Goal: Task Accomplishment & Management: Use online tool/utility

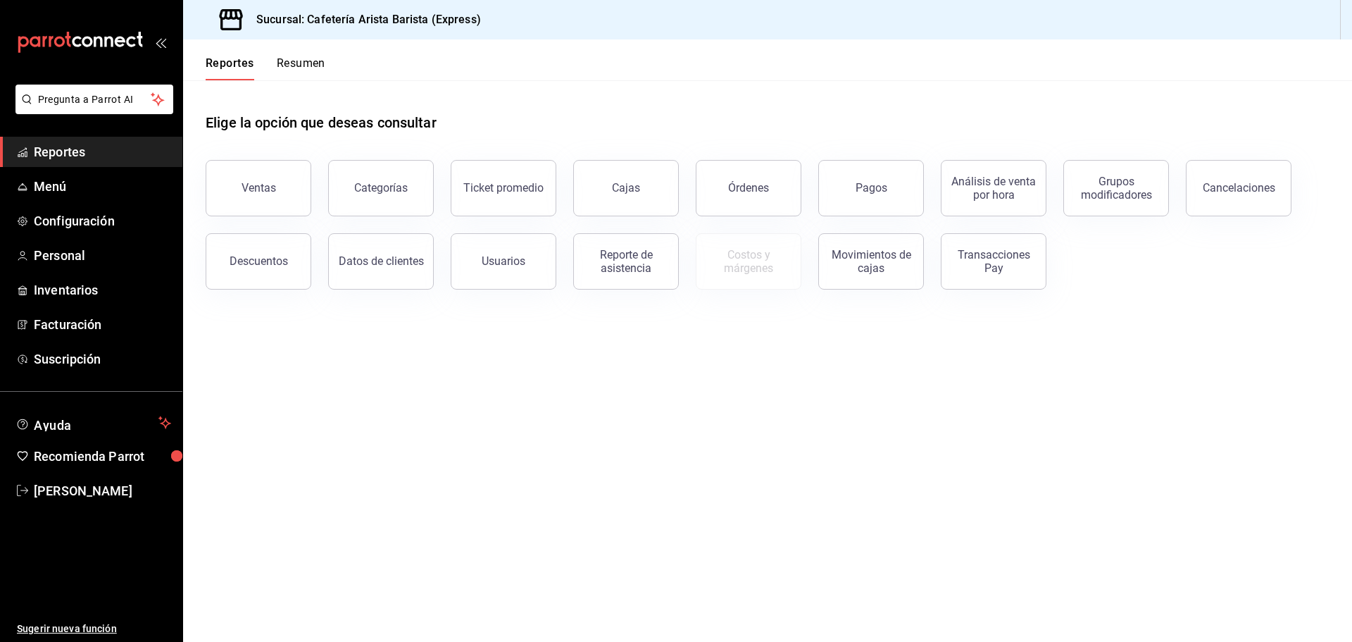
click at [909, 537] on main "Elige la opción que deseas consultar Ventas Categorías Ticket promedio Cajas Ór…" at bounding box center [767, 360] width 1169 height 561
click at [792, 170] on button "Órdenes" at bounding box center [749, 188] width 106 height 56
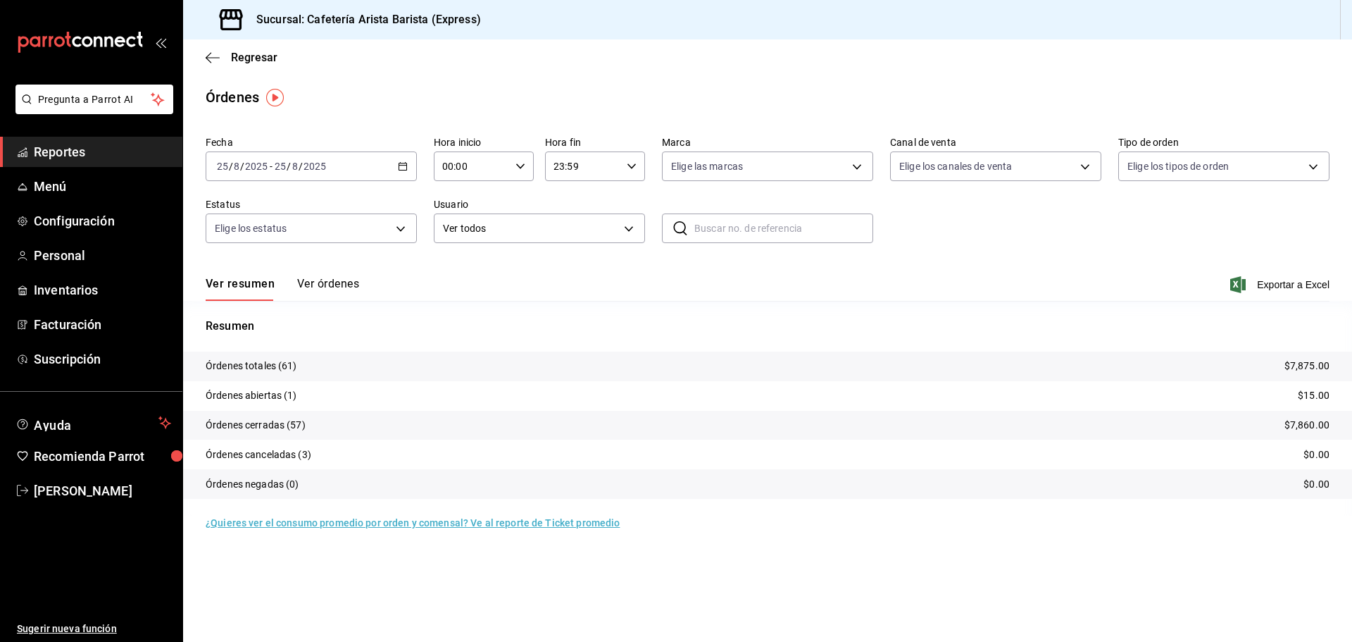
click at [297, 276] on div "Ver resumen Ver órdenes Exportar a Excel" at bounding box center [768, 280] width 1124 height 41
click at [402, 158] on div "[DATE] [DATE] - [DATE] [DATE]" at bounding box center [311, 166] width 211 height 30
click at [314, 355] on li "Rango de fechas" at bounding box center [272, 367] width 132 height 32
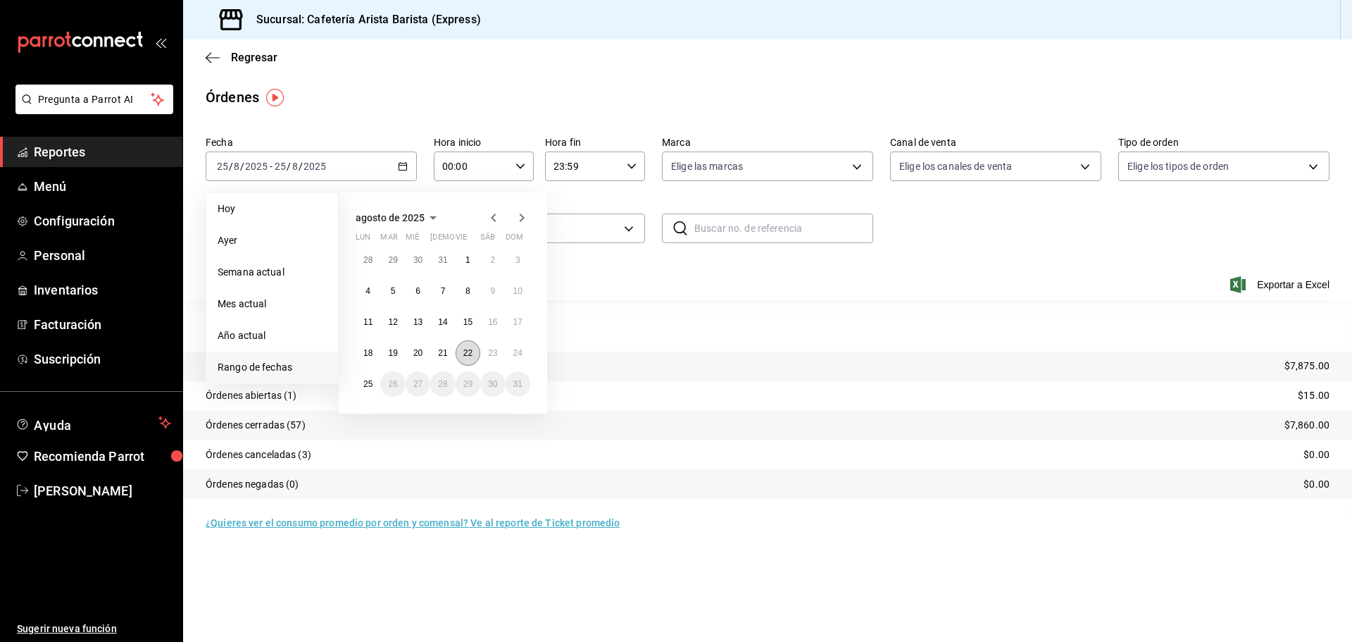
click at [463, 354] on abbr "22" at bounding box center [467, 353] width 9 height 10
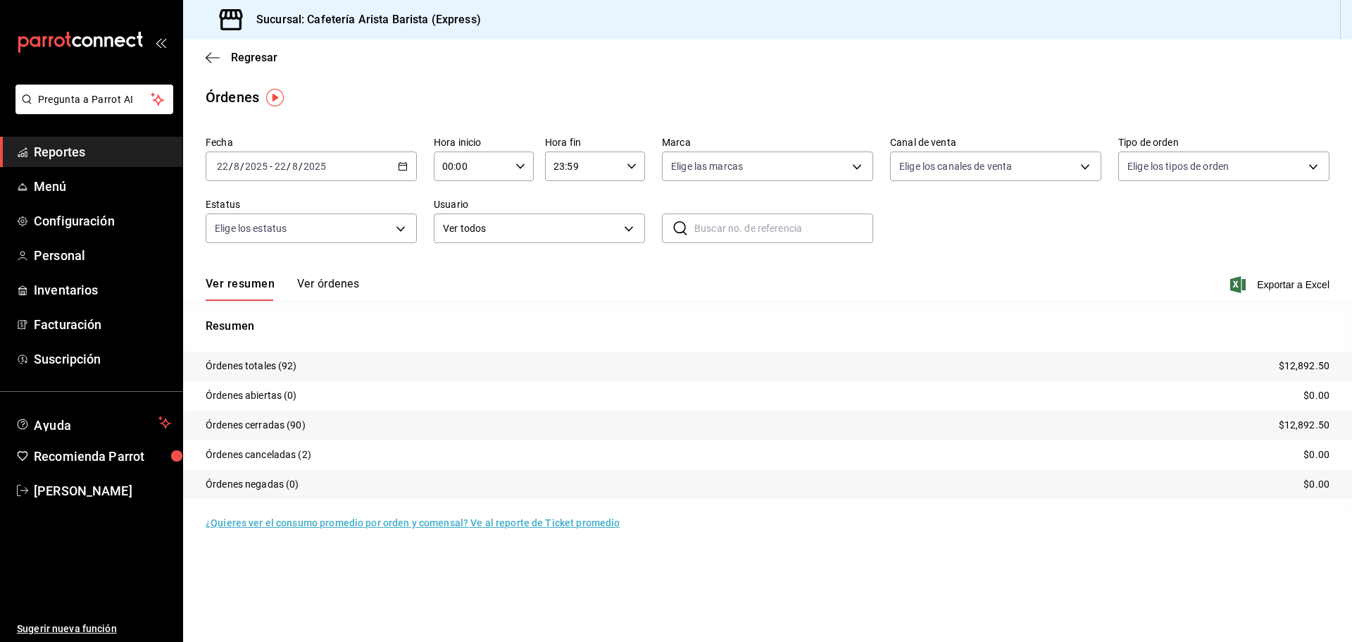
click at [335, 287] on button "Ver órdenes" at bounding box center [328, 289] width 62 height 24
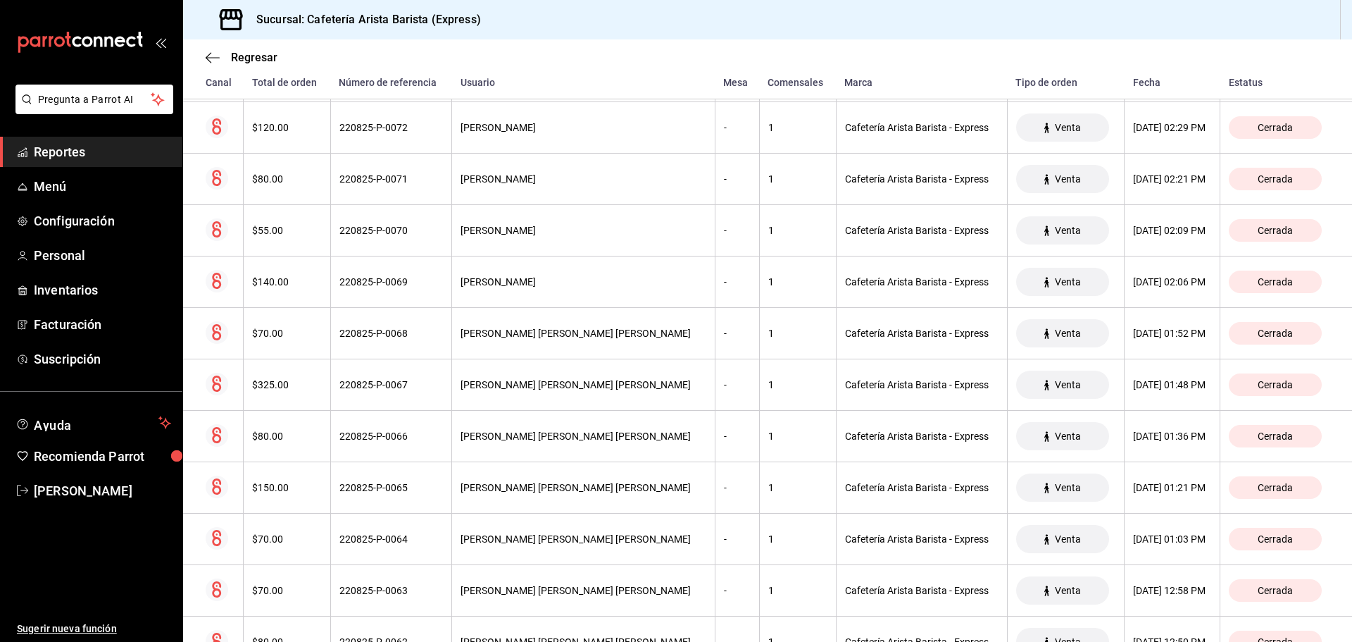
scroll to position [2069, 0]
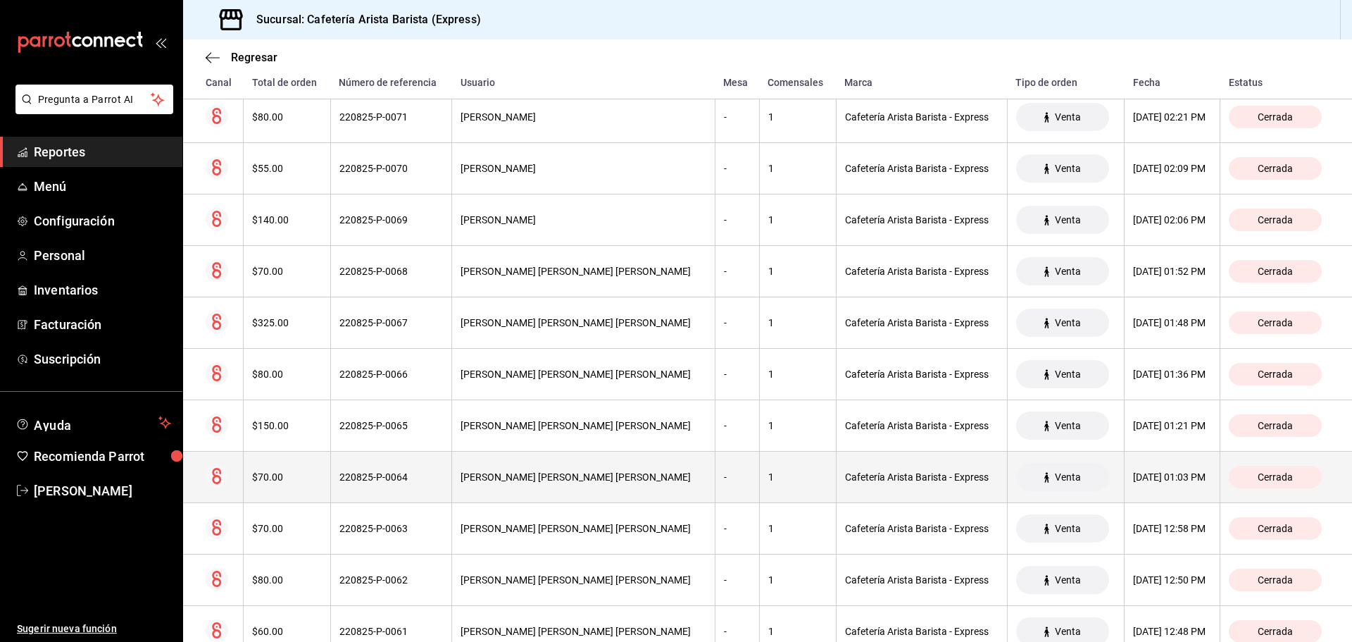
click at [768, 480] on div "1" at bounding box center [797, 476] width 59 height 11
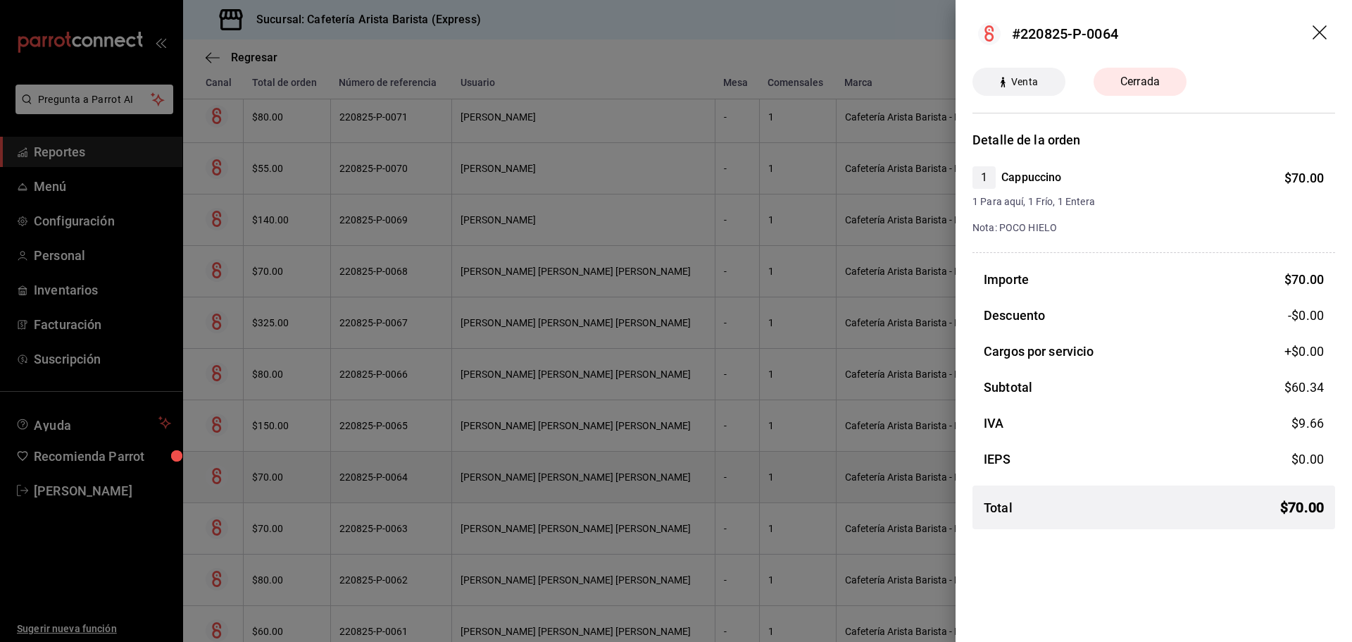
click at [752, 480] on div at bounding box center [676, 321] width 1352 height 642
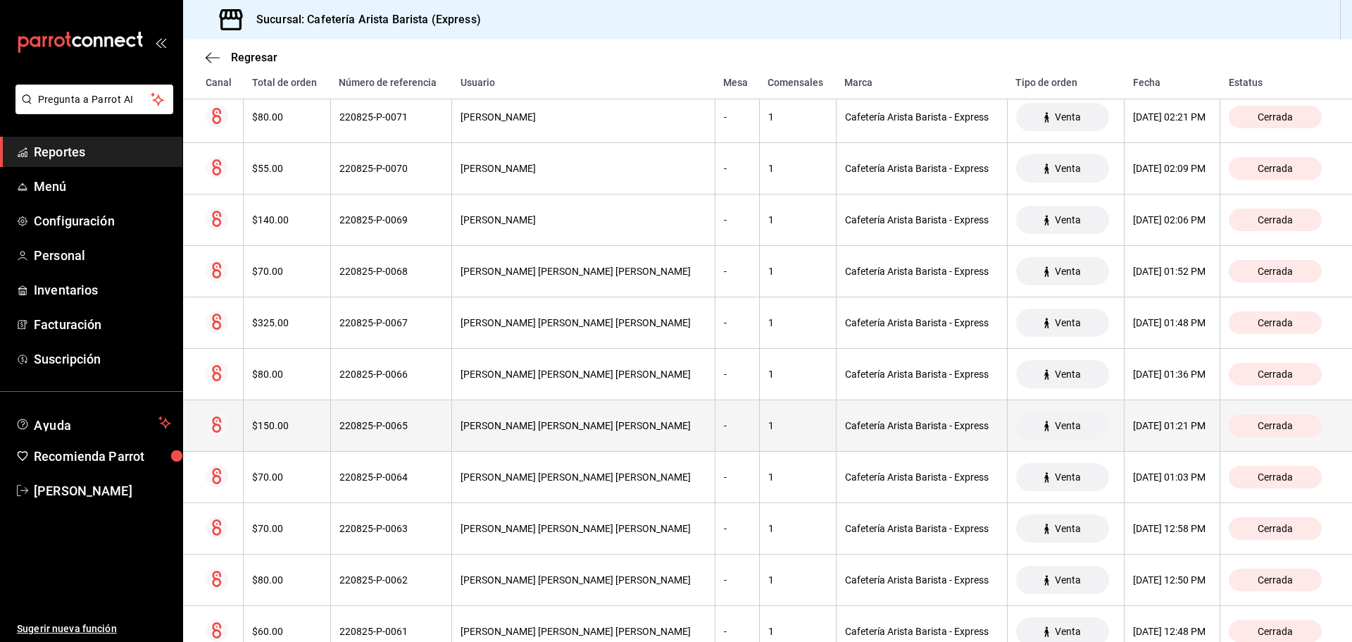
click at [759, 435] on th "1" at bounding box center [797, 425] width 77 height 51
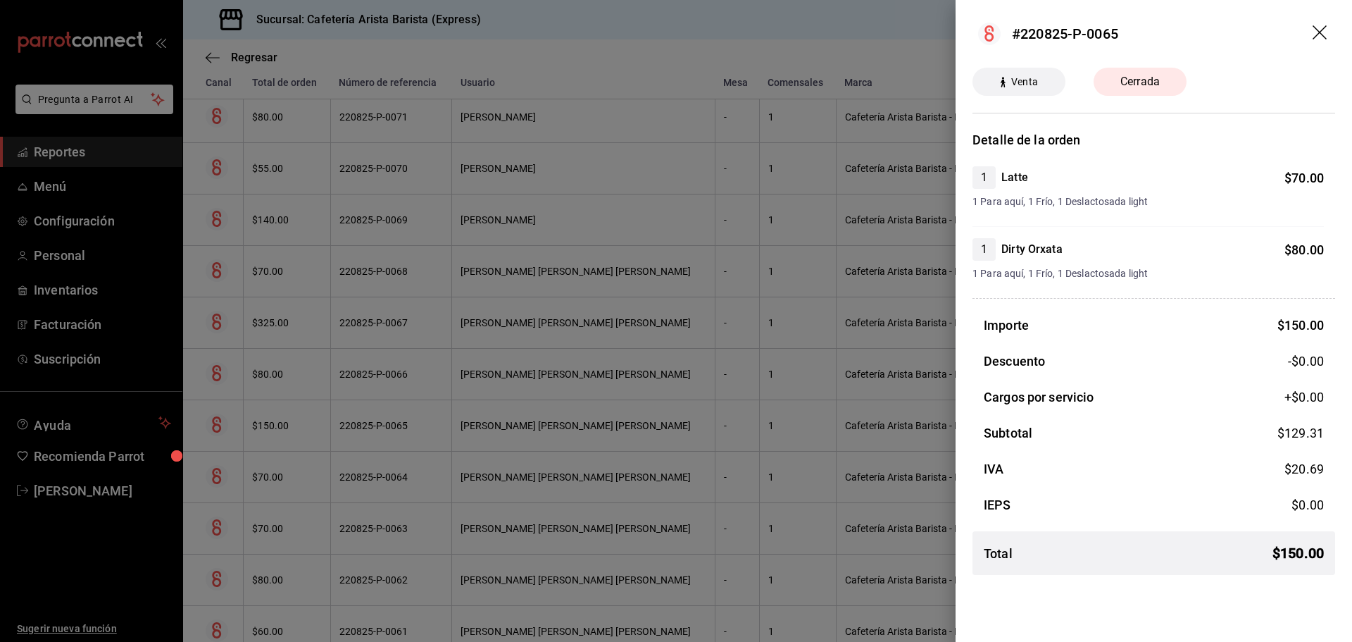
click at [749, 435] on div at bounding box center [676, 321] width 1352 height 642
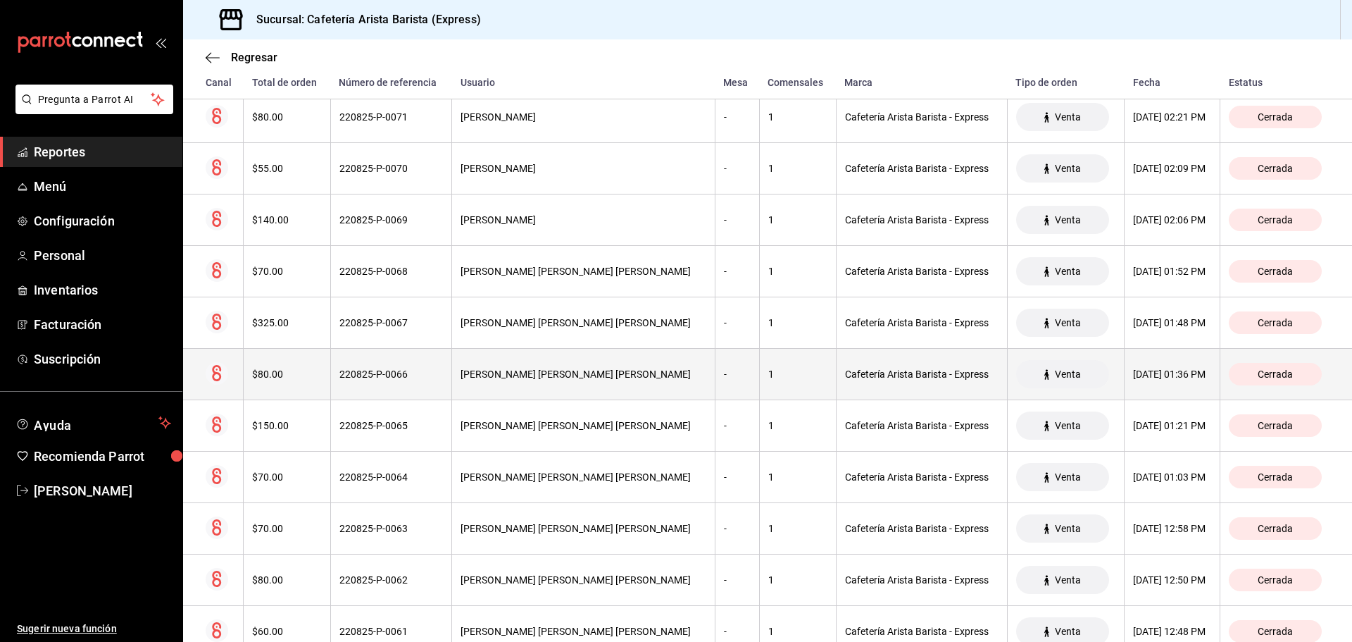
click at [759, 387] on th "1" at bounding box center [797, 374] width 77 height 51
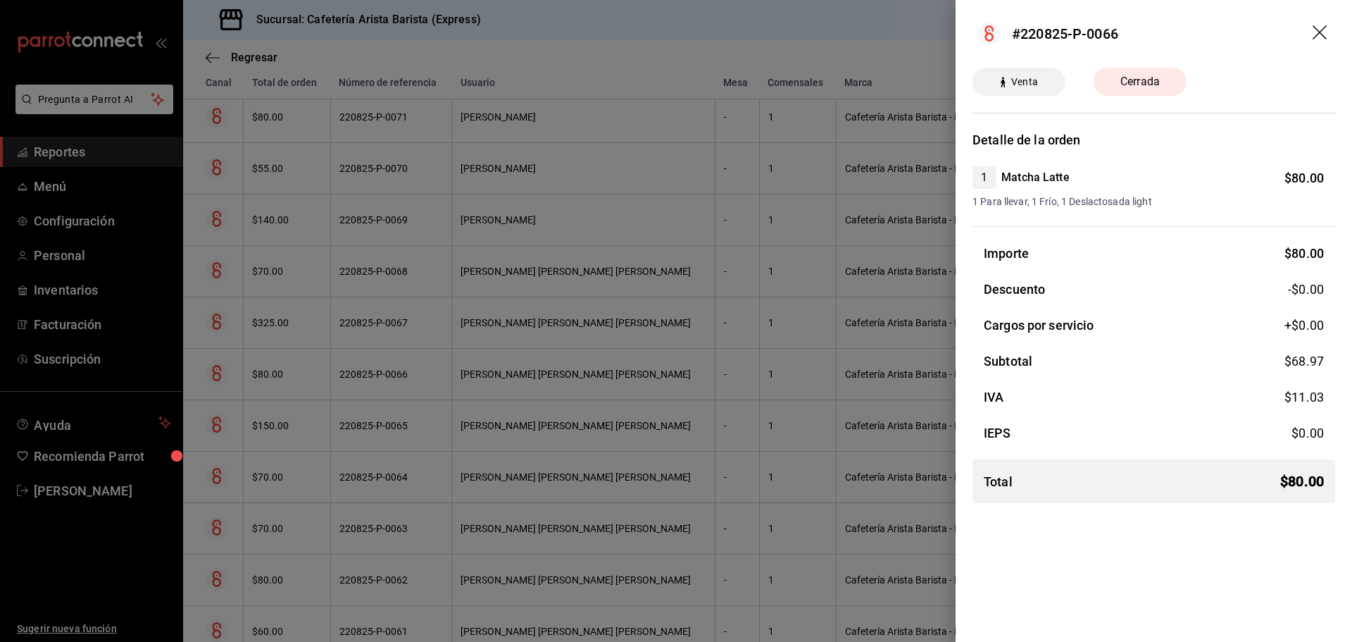
click at [749, 387] on div at bounding box center [676, 321] width 1352 height 642
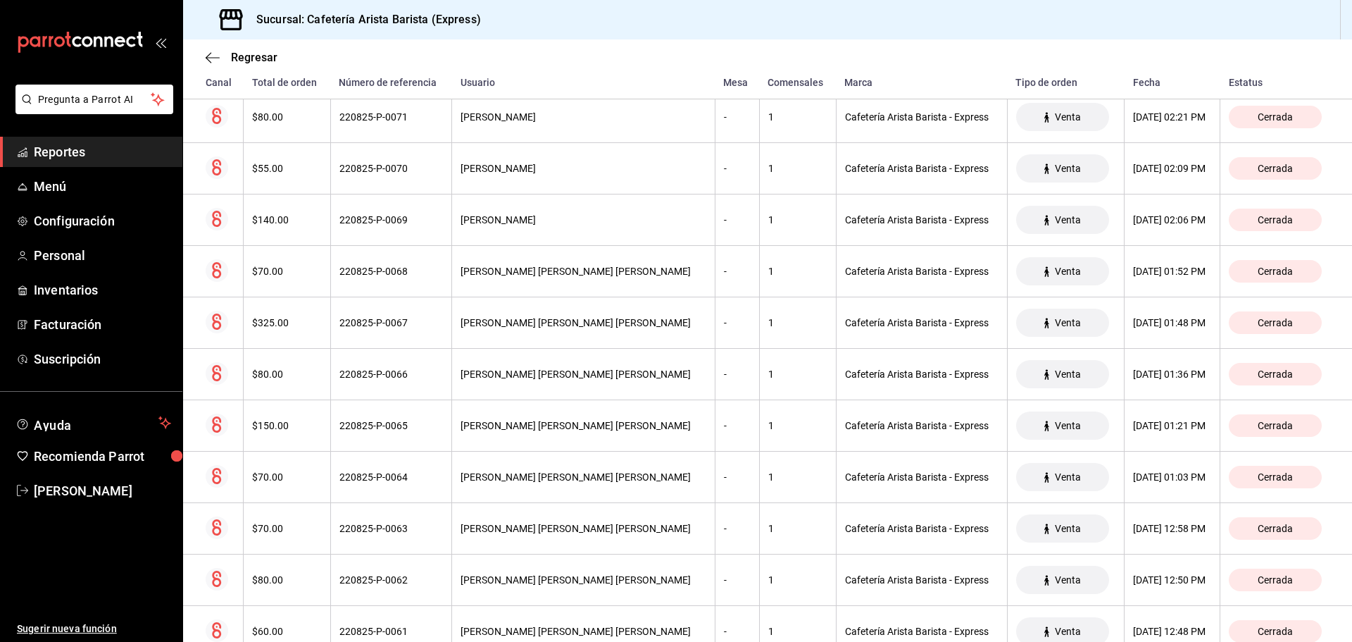
click at [768, 425] on div "1" at bounding box center [797, 425] width 59 height 11
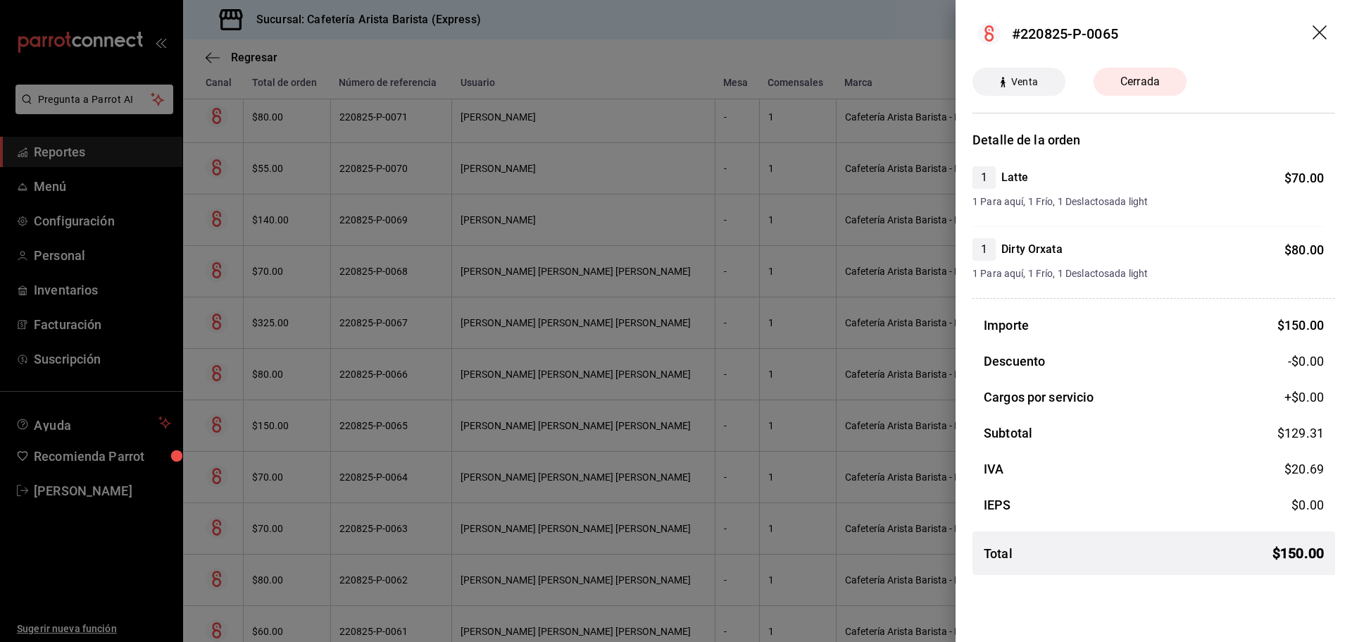
click at [750, 425] on div at bounding box center [676, 321] width 1352 height 642
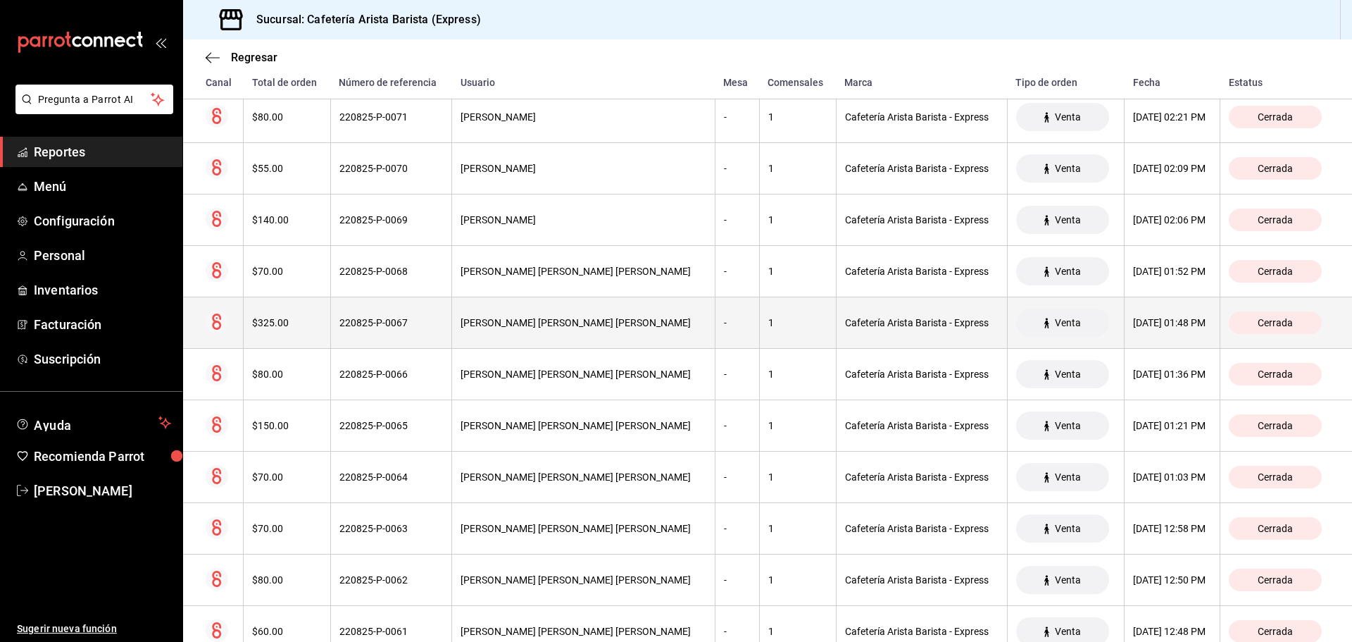
click at [762, 330] on th "1" at bounding box center [797, 322] width 77 height 51
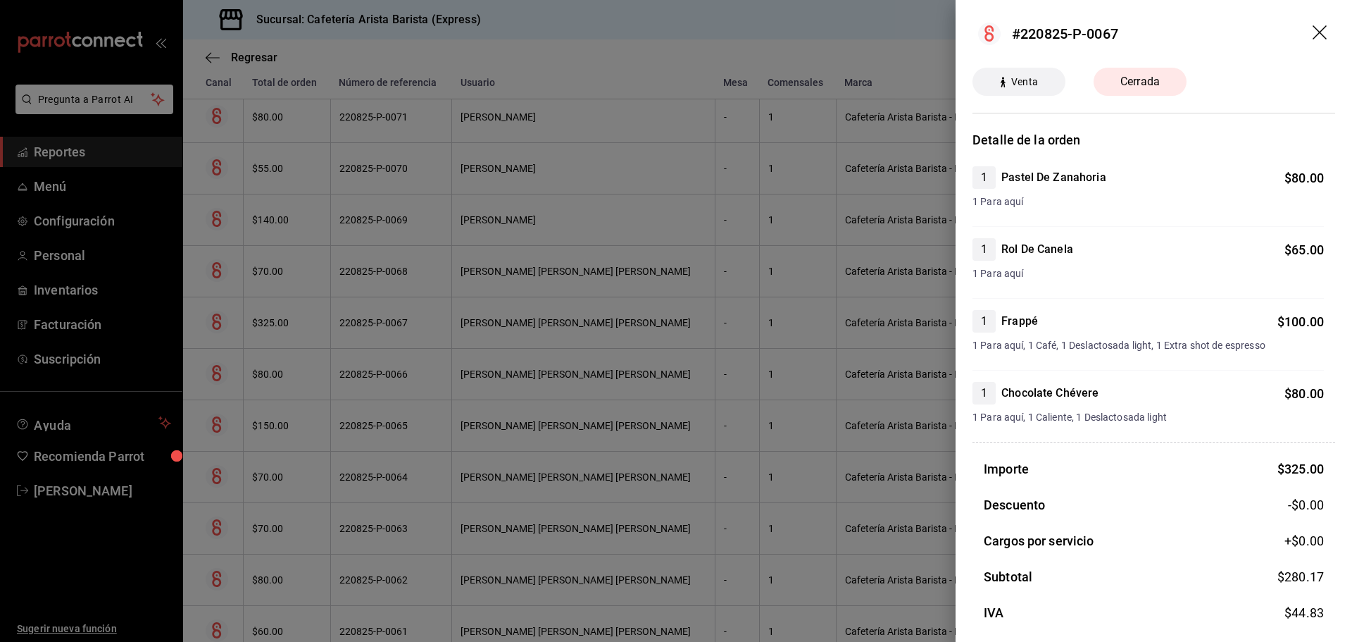
click at [761, 330] on div at bounding box center [676, 321] width 1352 height 642
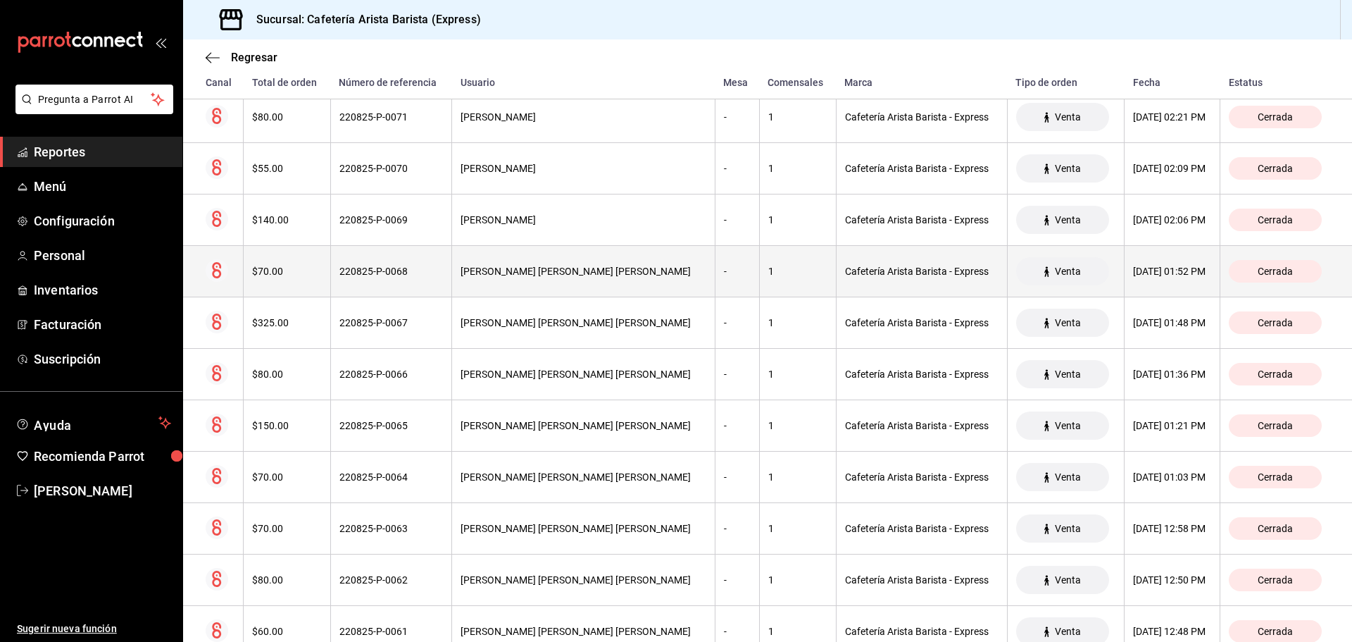
click at [759, 280] on th "1" at bounding box center [797, 271] width 77 height 51
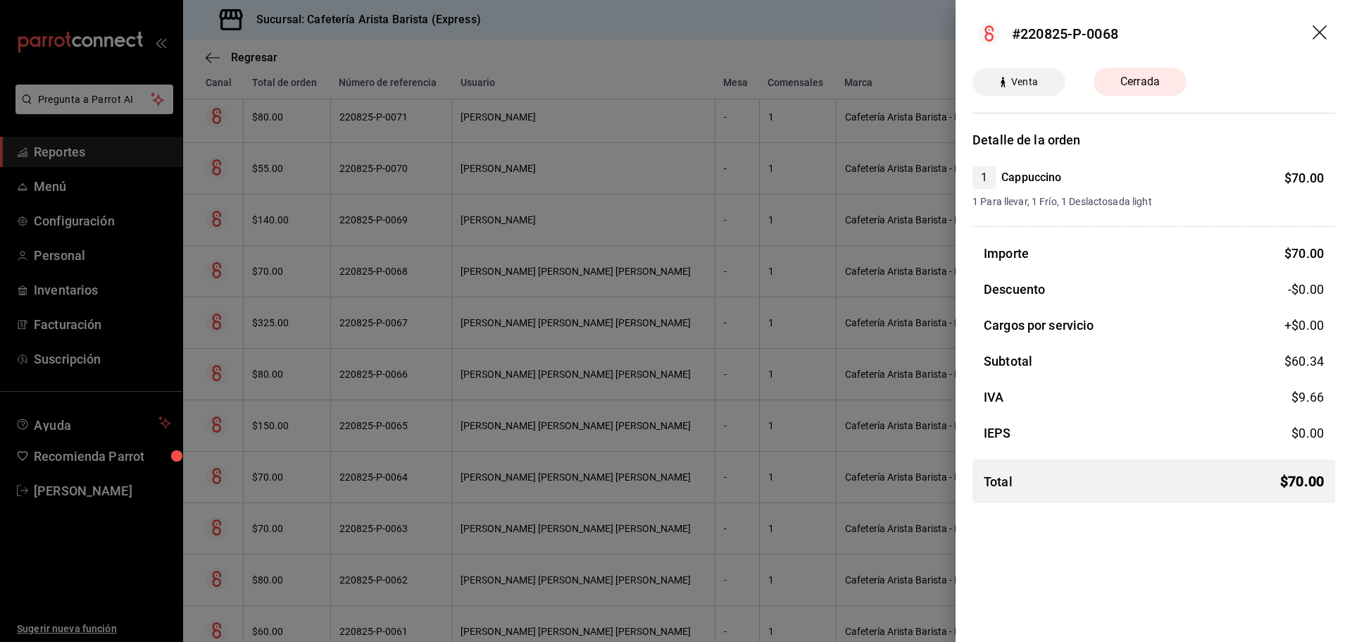
click at [752, 281] on div at bounding box center [676, 321] width 1352 height 642
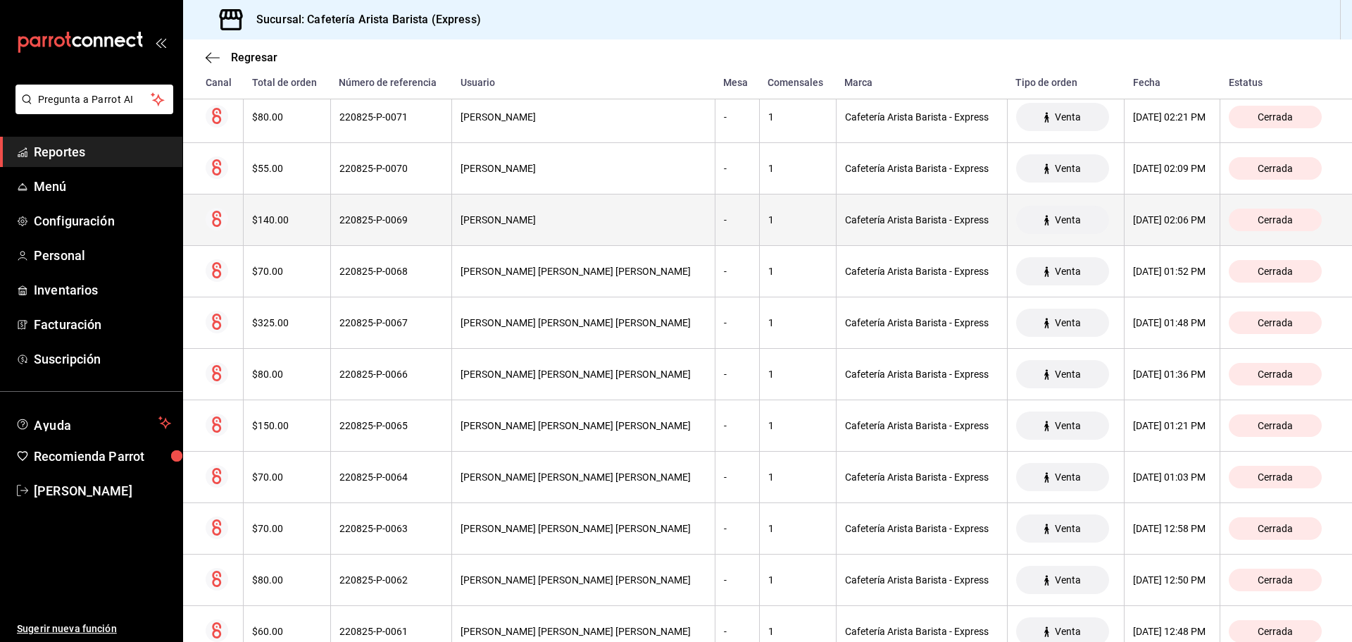
click at [768, 221] on div "1" at bounding box center [797, 219] width 59 height 11
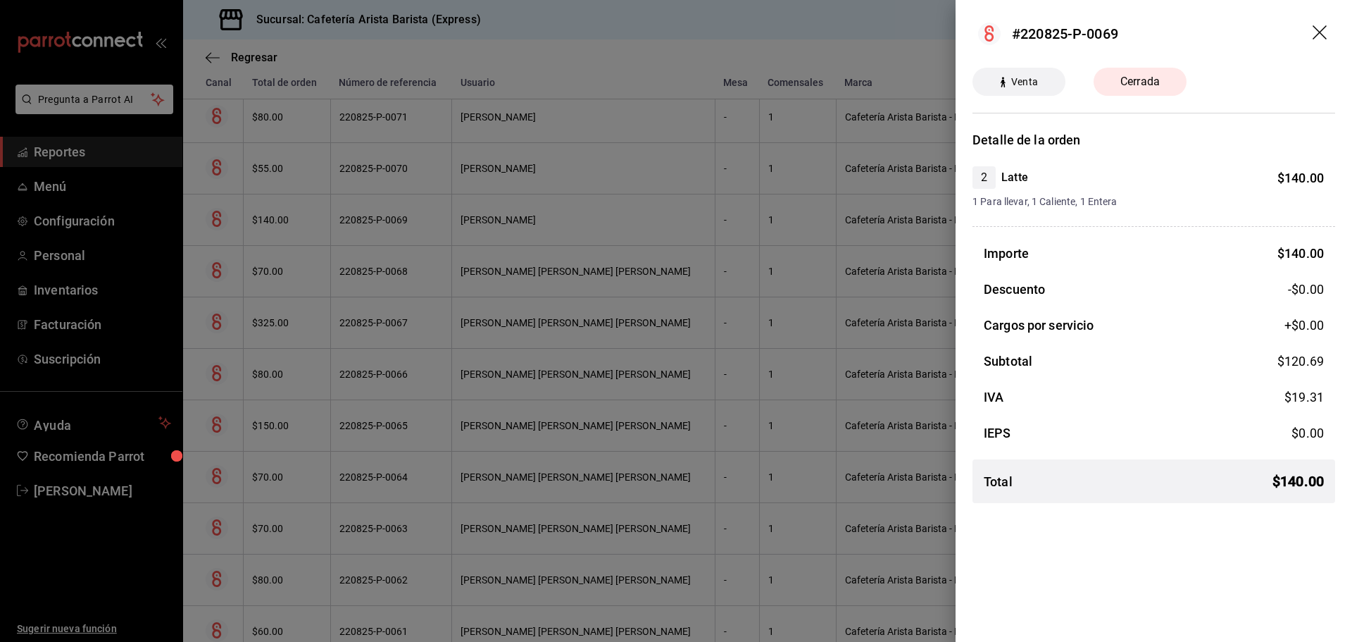
click at [748, 221] on div at bounding box center [676, 321] width 1352 height 642
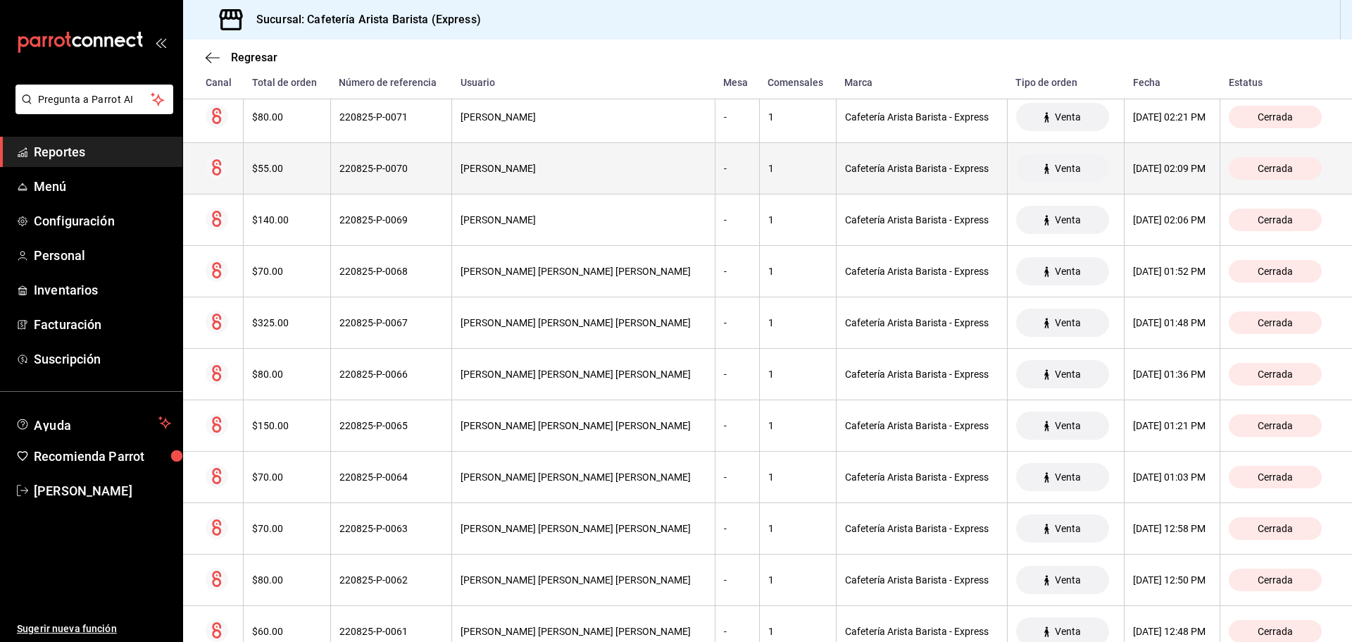
click at [764, 173] on th "1" at bounding box center [797, 168] width 77 height 51
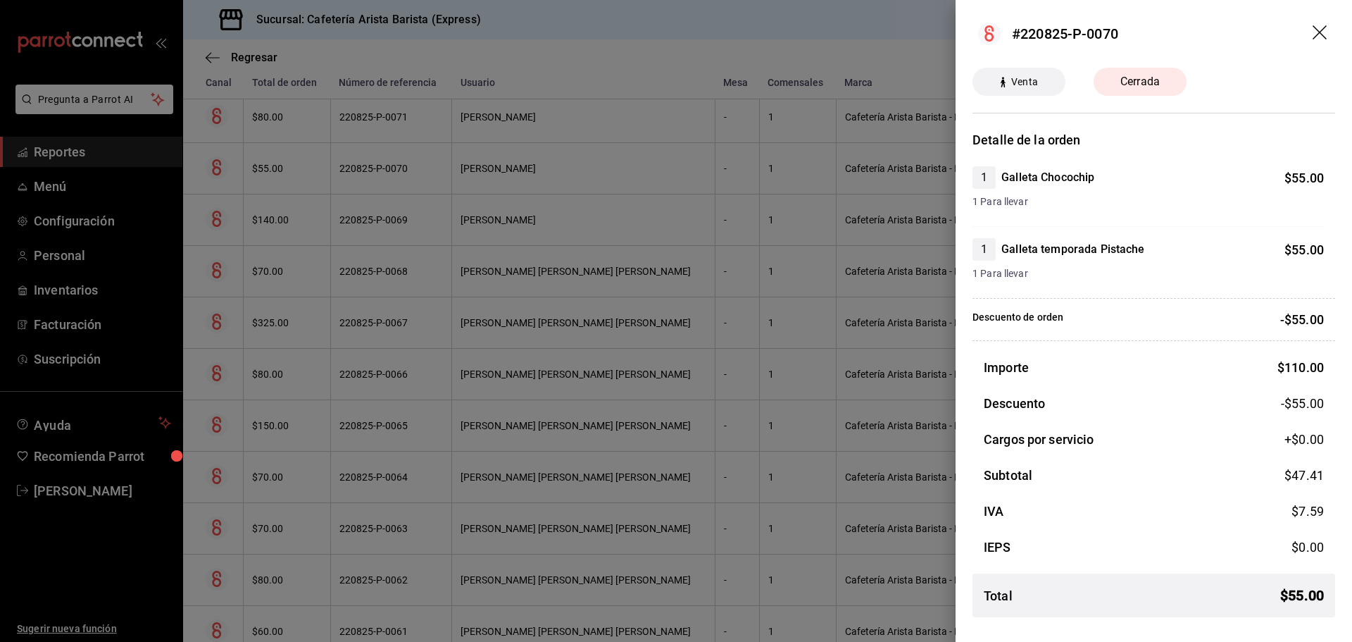
click at [759, 175] on div at bounding box center [676, 321] width 1352 height 642
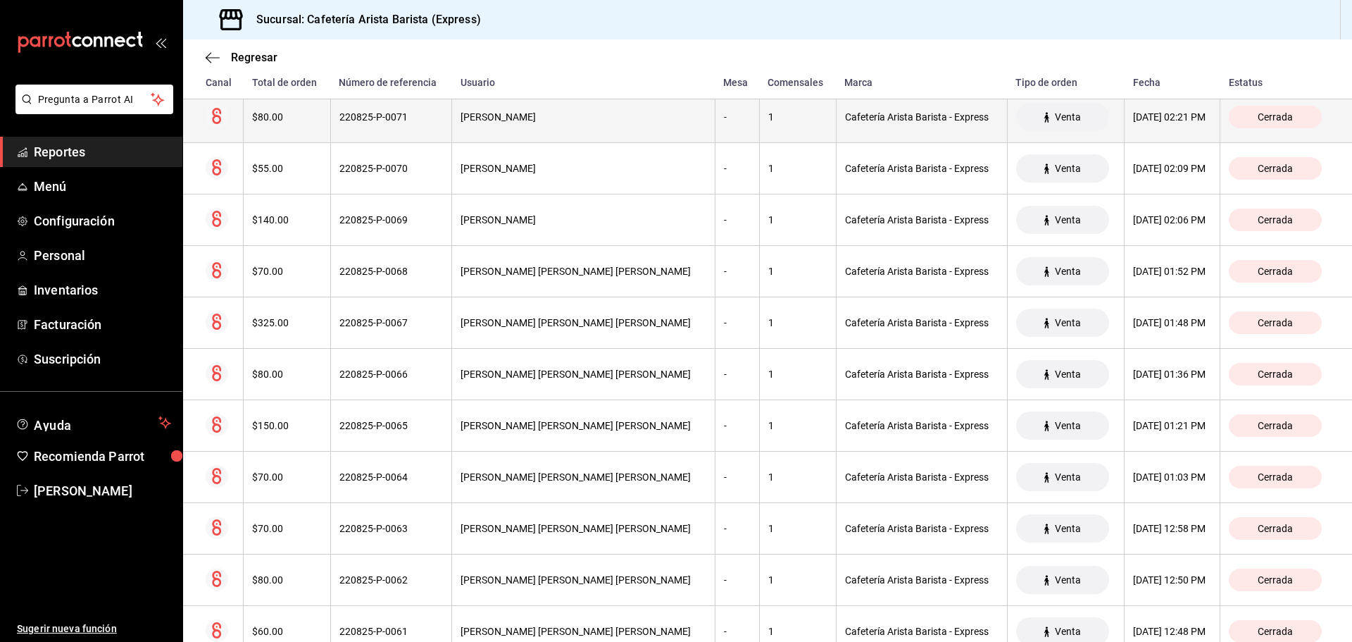
click at [836, 137] on th "Cafetería Arista Barista - Express" at bounding box center [921, 117] width 171 height 51
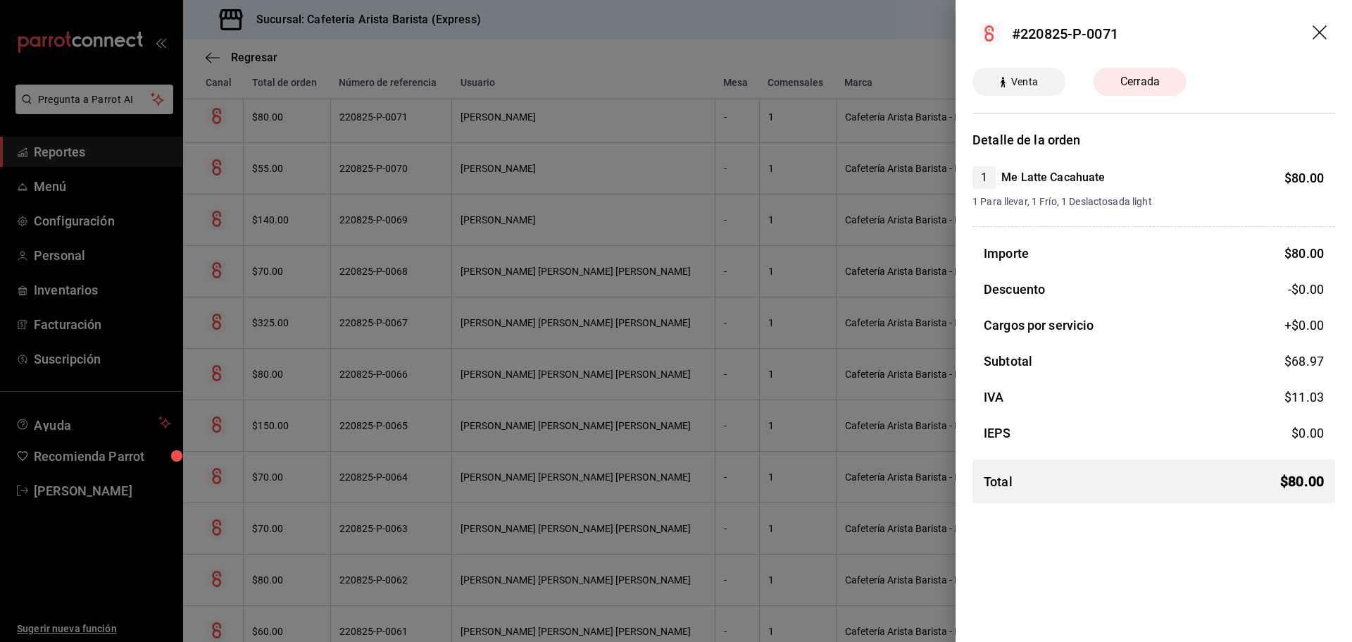
click at [773, 139] on div at bounding box center [676, 321] width 1352 height 642
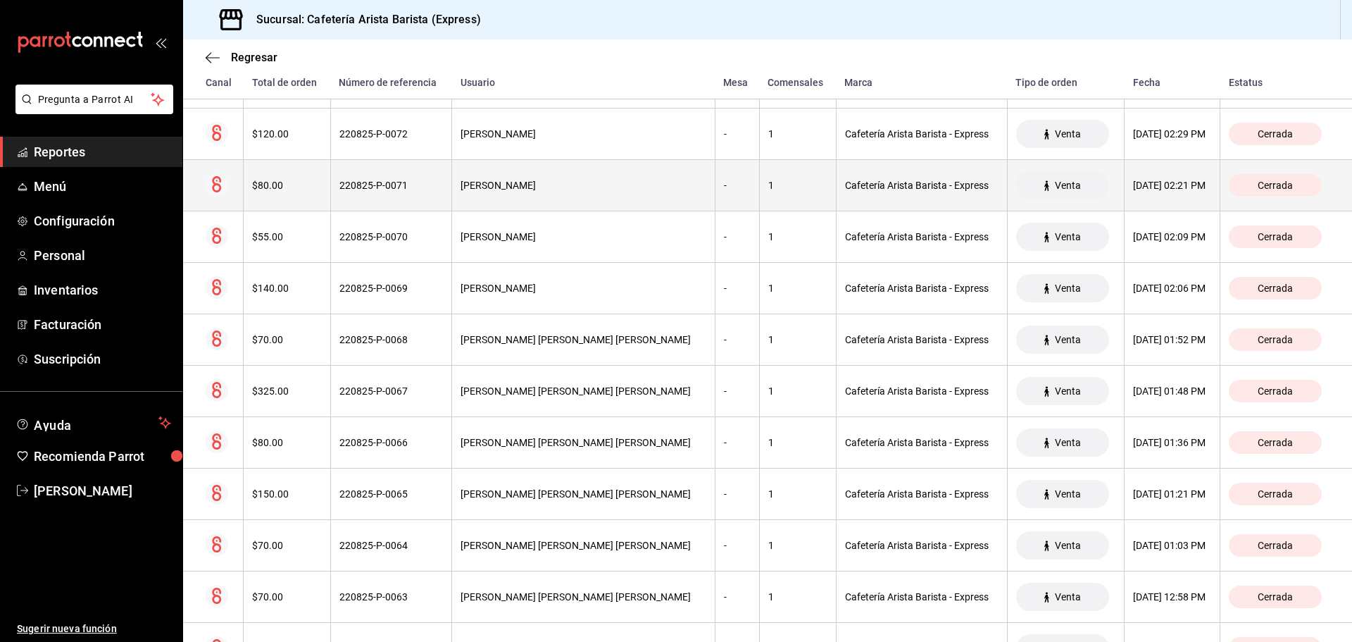
scroll to position [1998, 0]
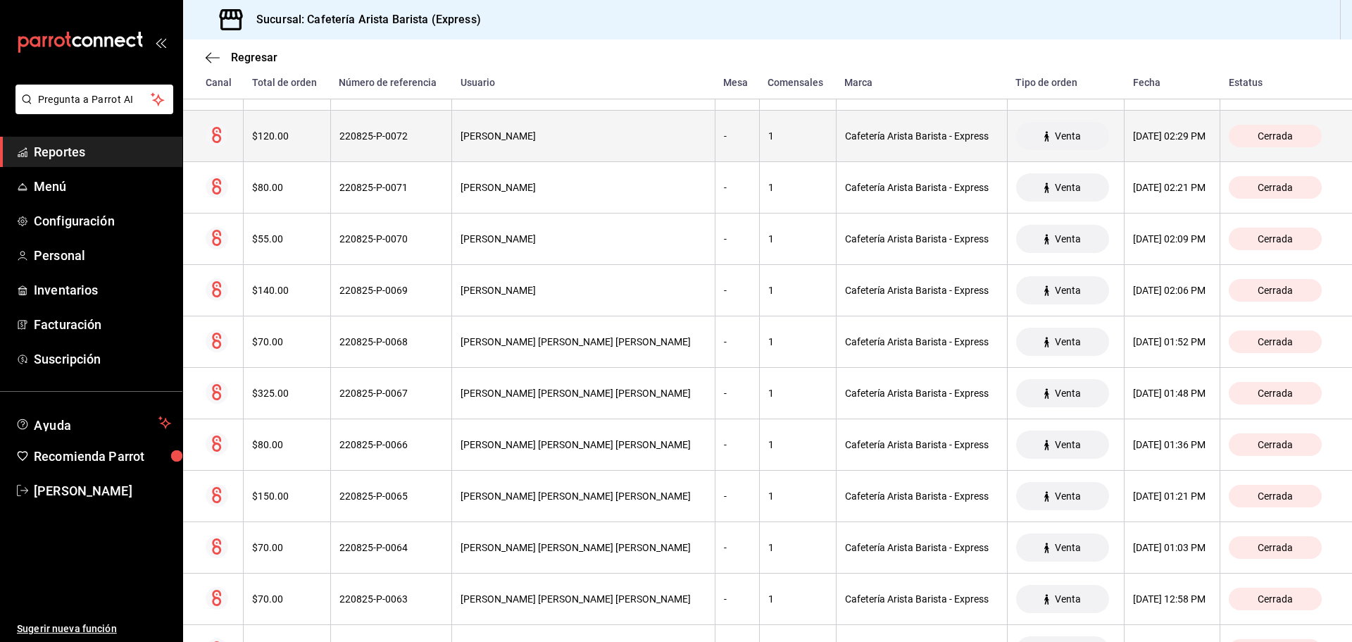
click at [836, 151] on th "Cafetería Arista Barista - Express" at bounding box center [921, 136] width 171 height 51
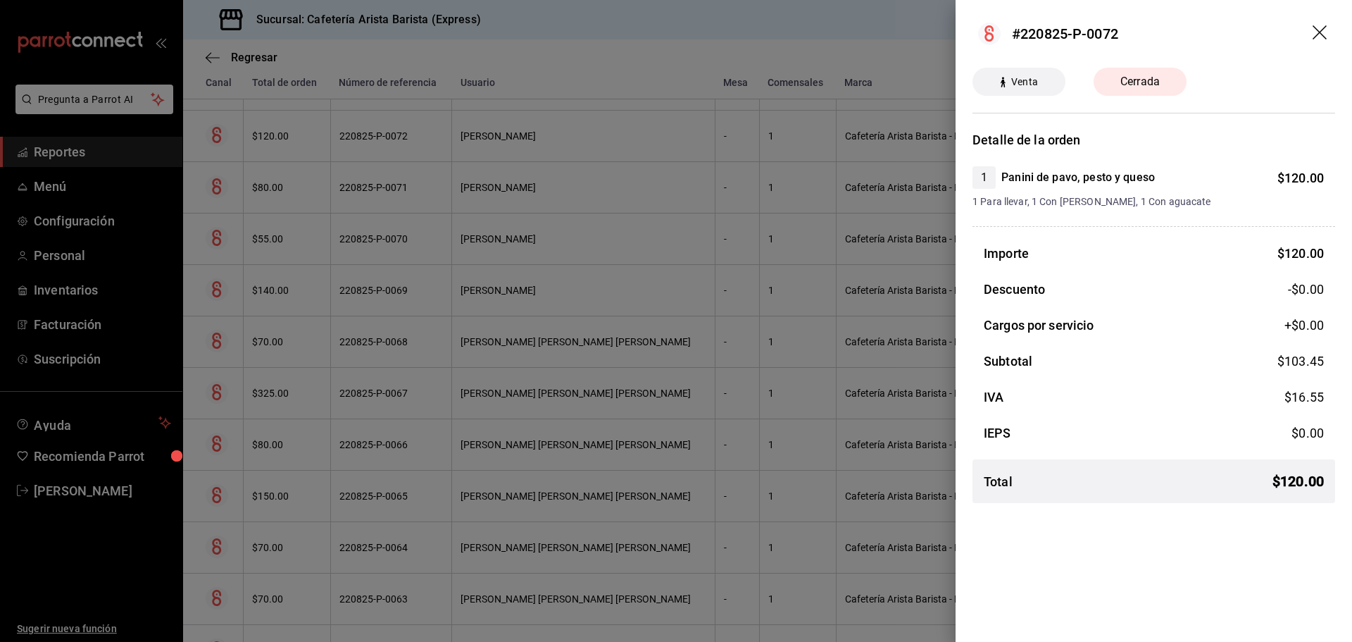
click at [771, 151] on div at bounding box center [676, 321] width 1352 height 642
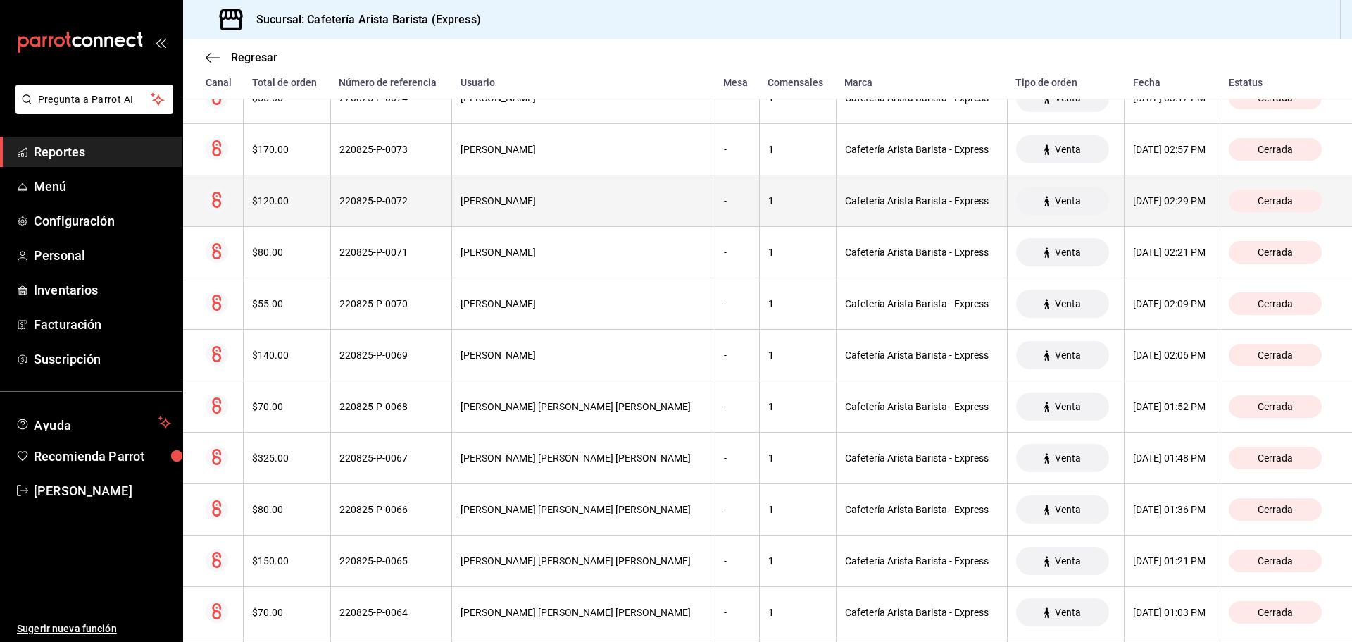
scroll to position [1928, 0]
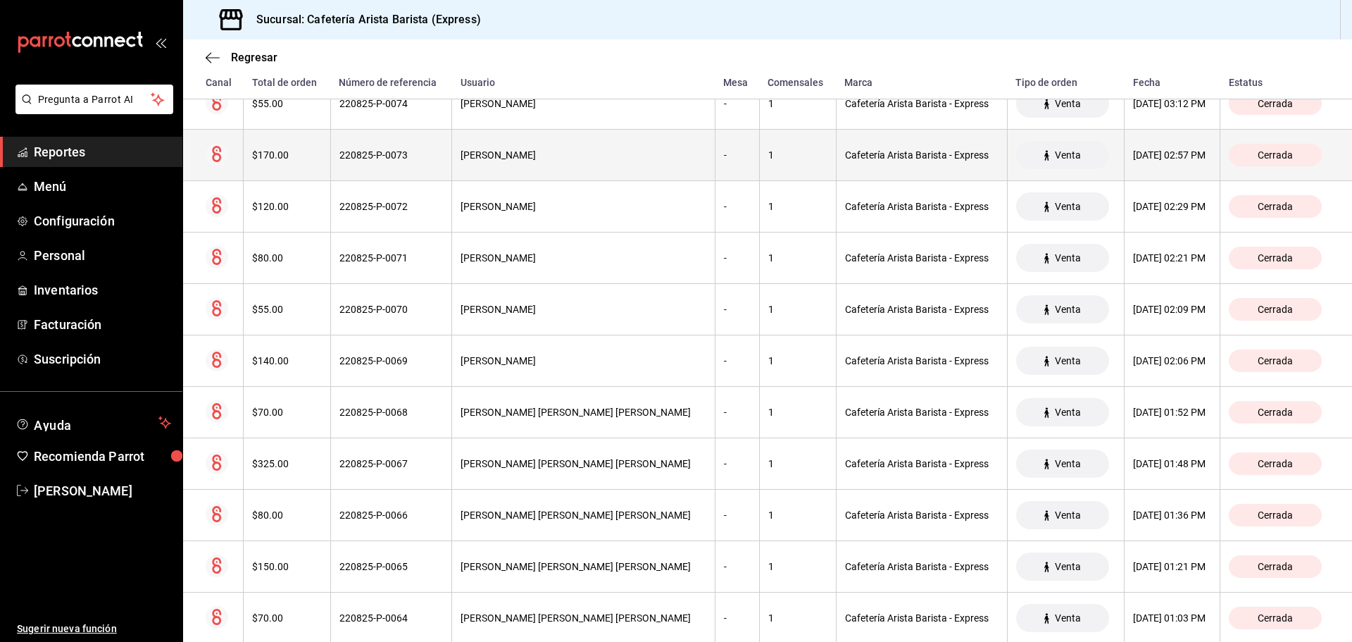
click at [836, 163] on th "Cafetería Arista Barista - Express" at bounding box center [921, 155] width 171 height 51
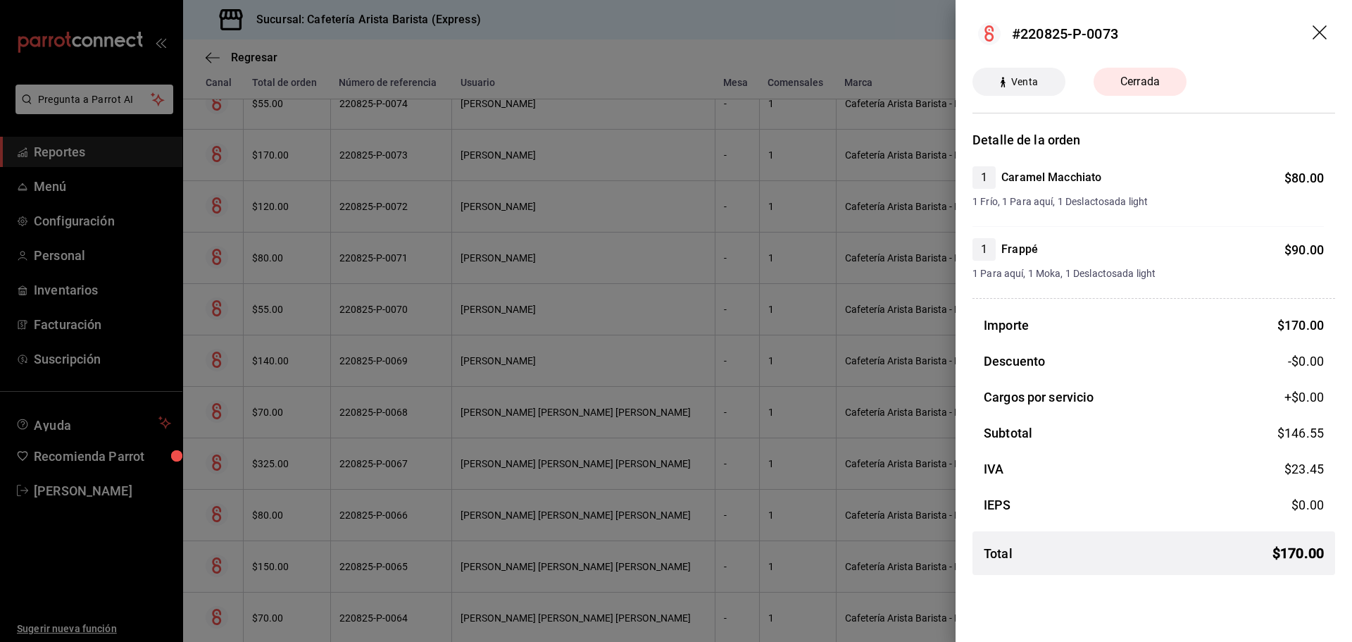
click at [825, 163] on div at bounding box center [676, 321] width 1352 height 642
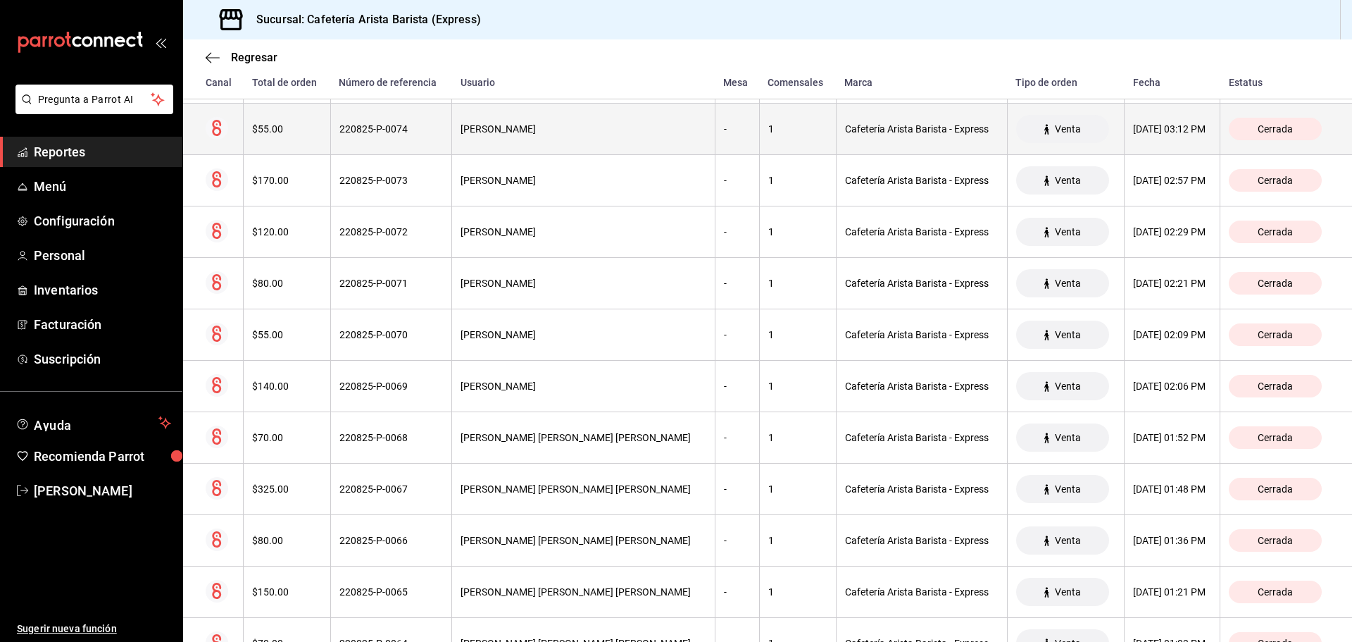
scroll to position [1857, 0]
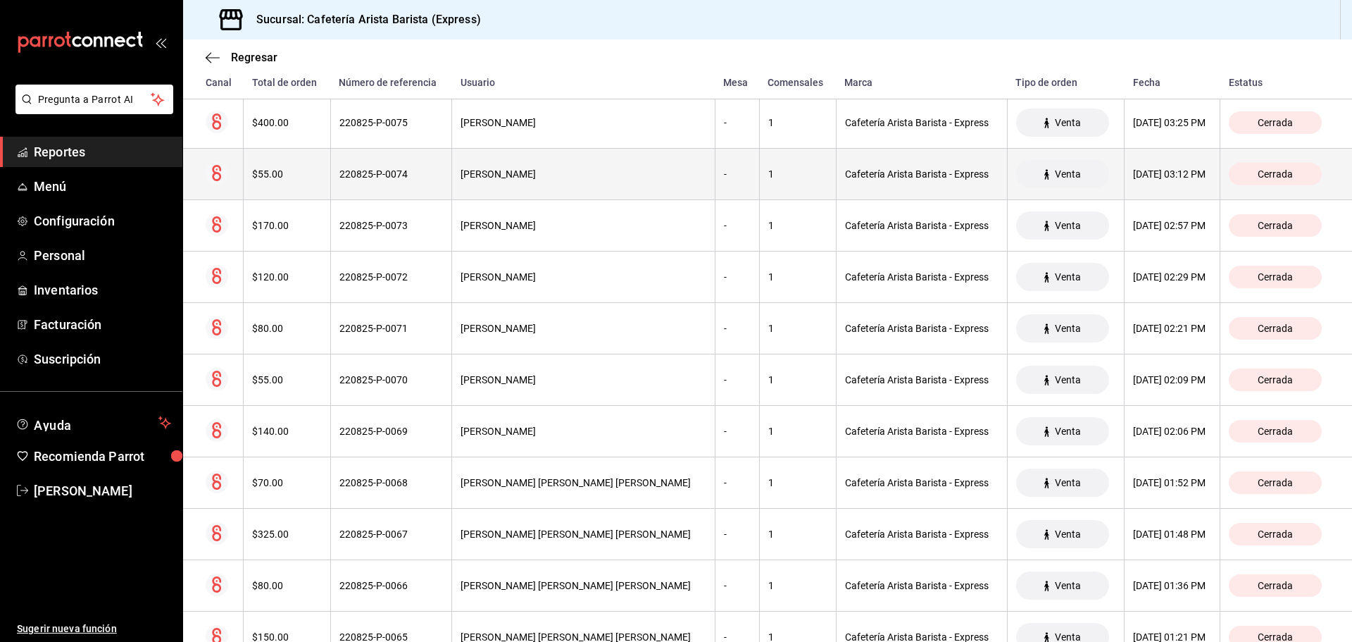
click at [839, 182] on th "Cafetería Arista Barista - Express" at bounding box center [921, 174] width 171 height 51
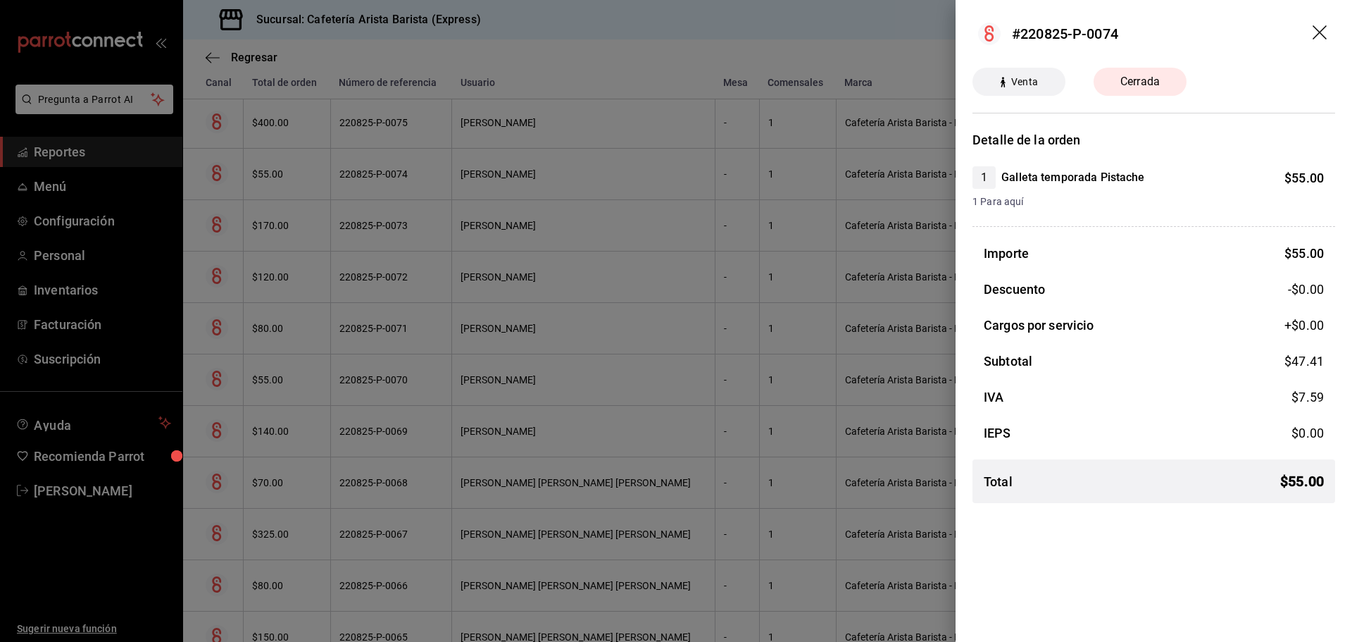
click at [838, 182] on div at bounding box center [676, 321] width 1352 height 642
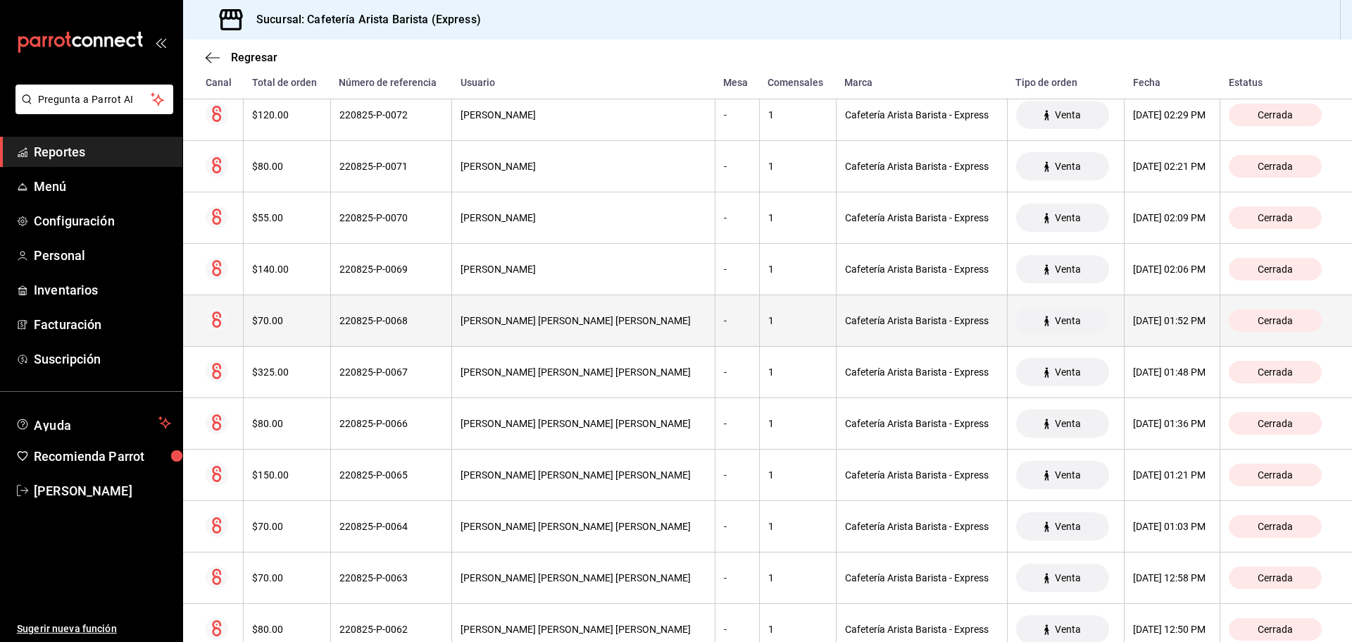
scroll to position [2139, 0]
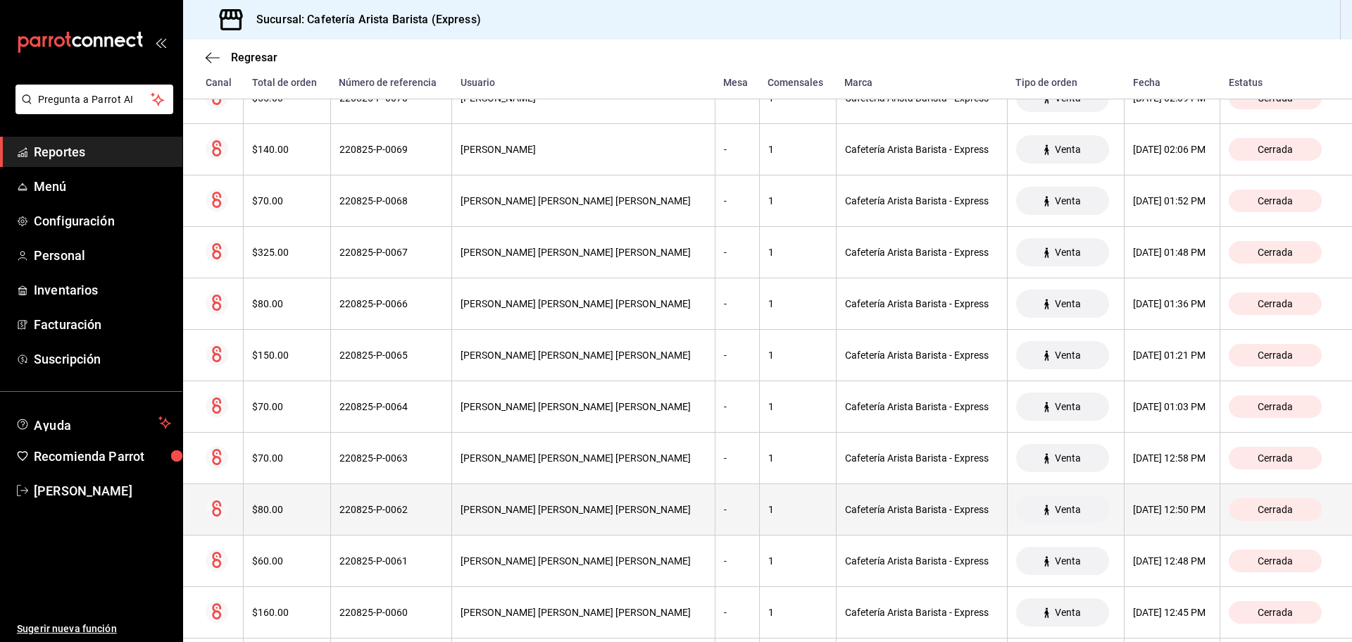
click at [873, 535] on th "Cafetería Arista Barista - Express" at bounding box center [921, 509] width 171 height 51
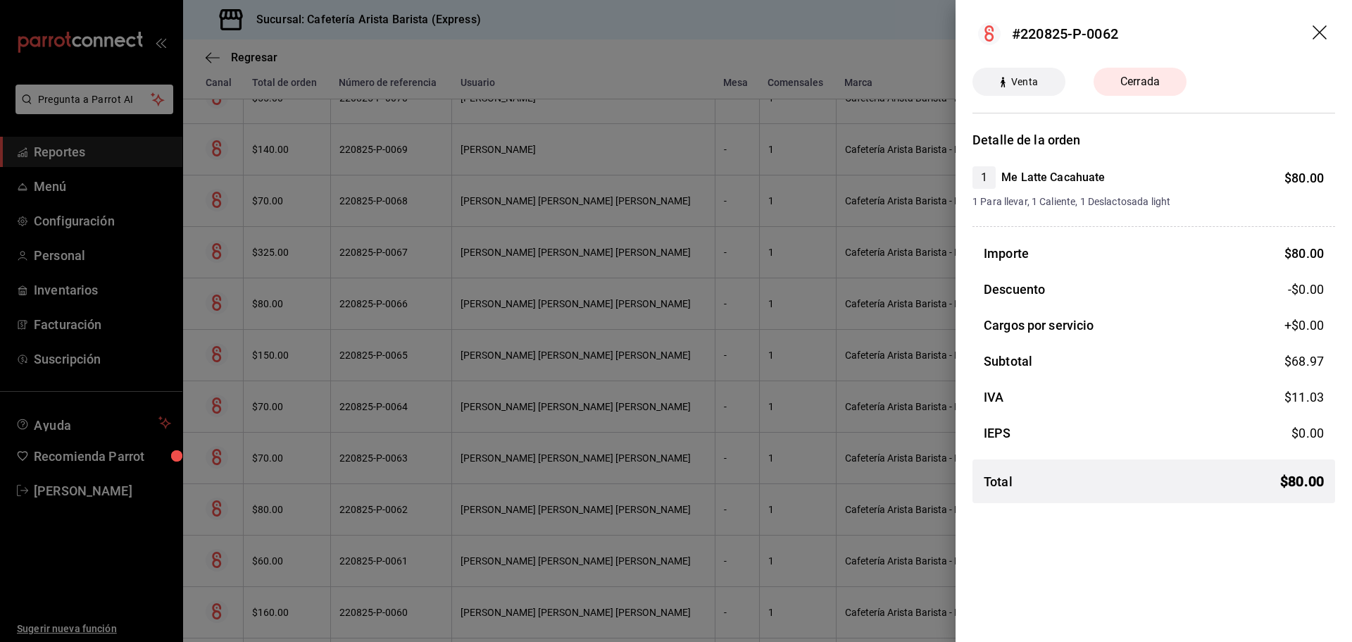
click at [872, 535] on div at bounding box center [676, 321] width 1352 height 642
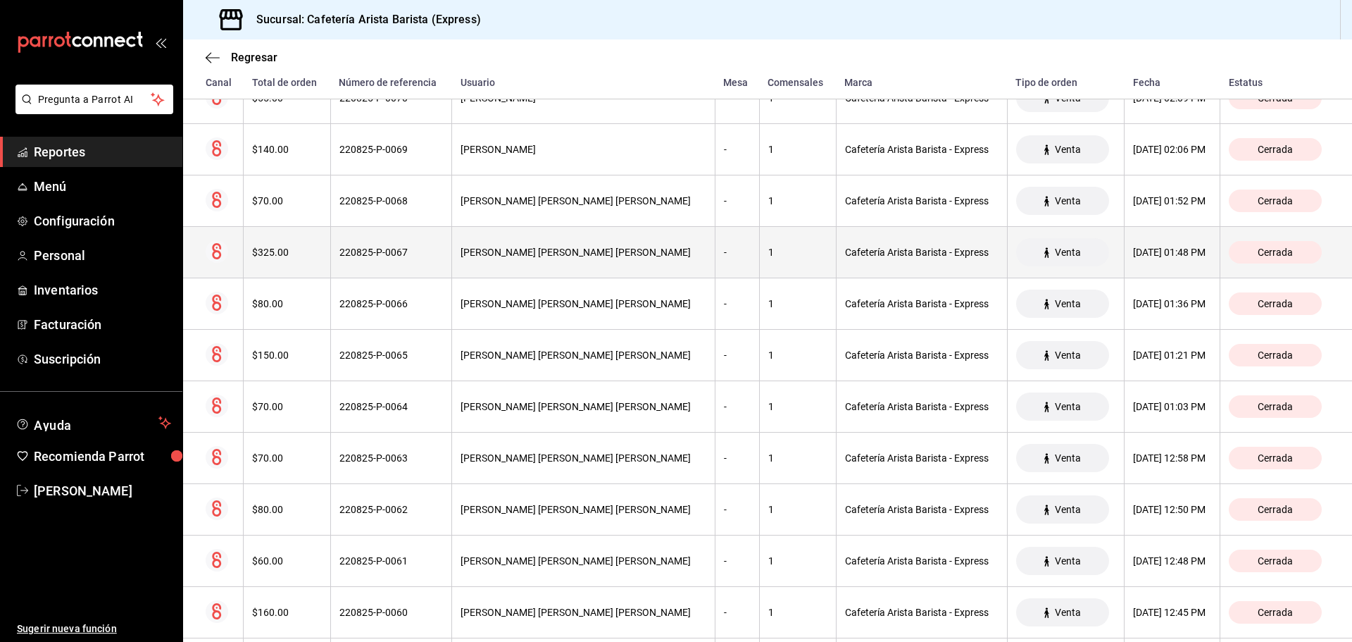
click at [298, 258] on div "$325.00" at bounding box center [286, 252] width 69 height 11
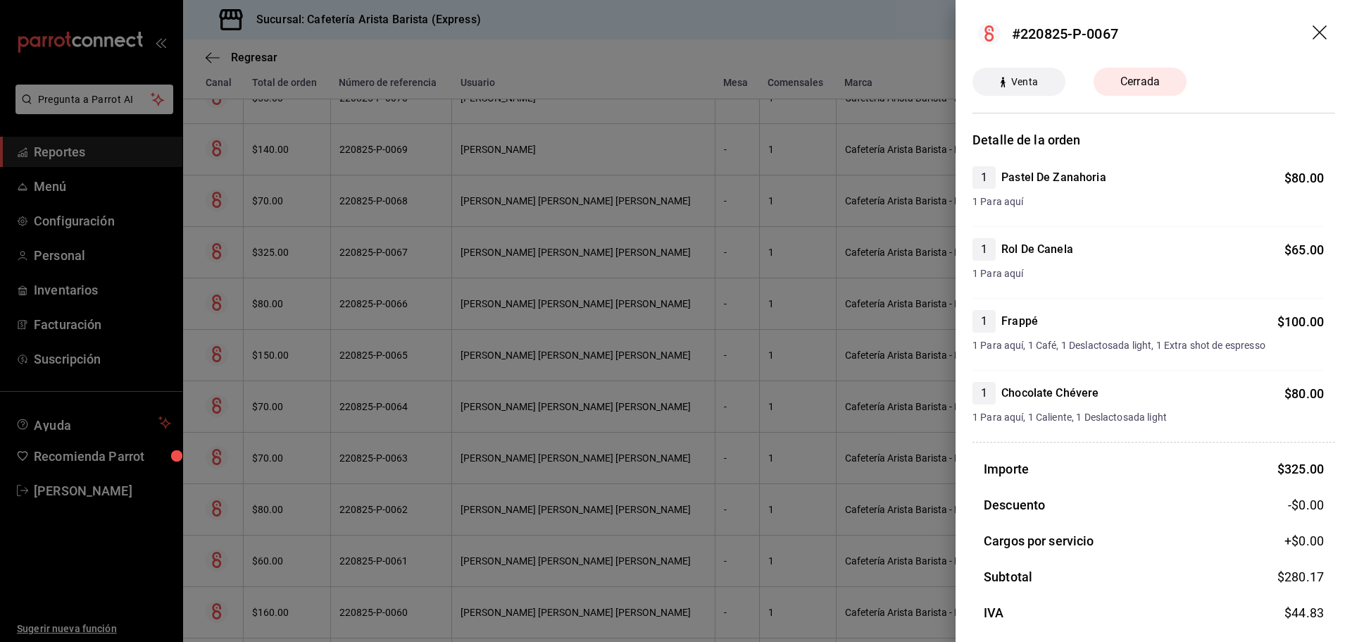
click at [298, 259] on div at bounding box center [676, 321] width 1352 height 642
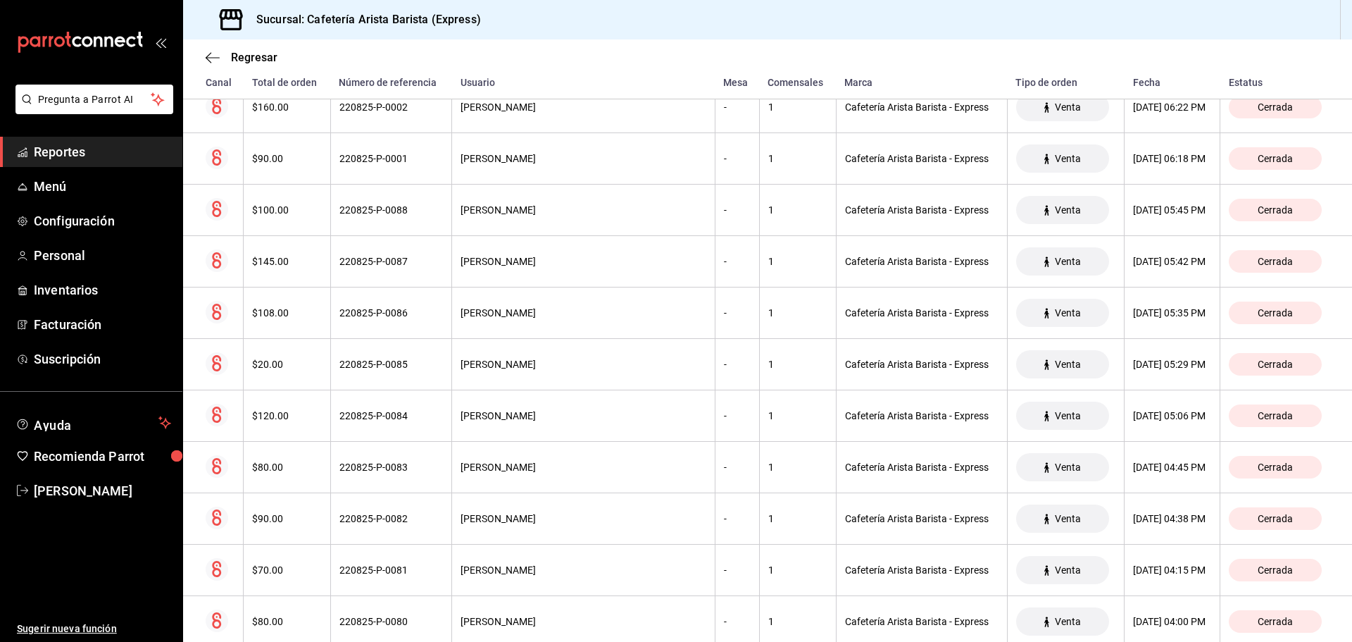
scroll to position [0, 0]
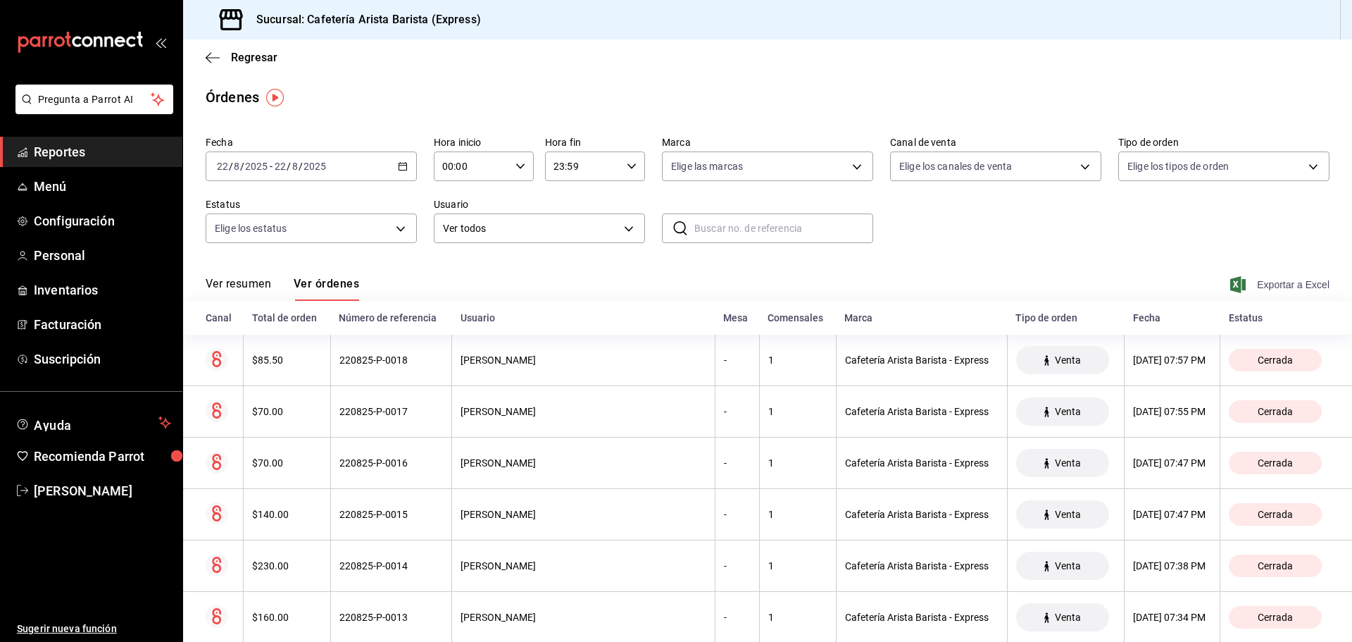
click at [1250, 283] on span "Exportar a Excel" at bounding box center [1281, 284] width 97 height 17
click at [399, 172] on div "[DATE] [DATE] - [DATE] [DATE]" at bounding box center [311, 166] width 211 height 30
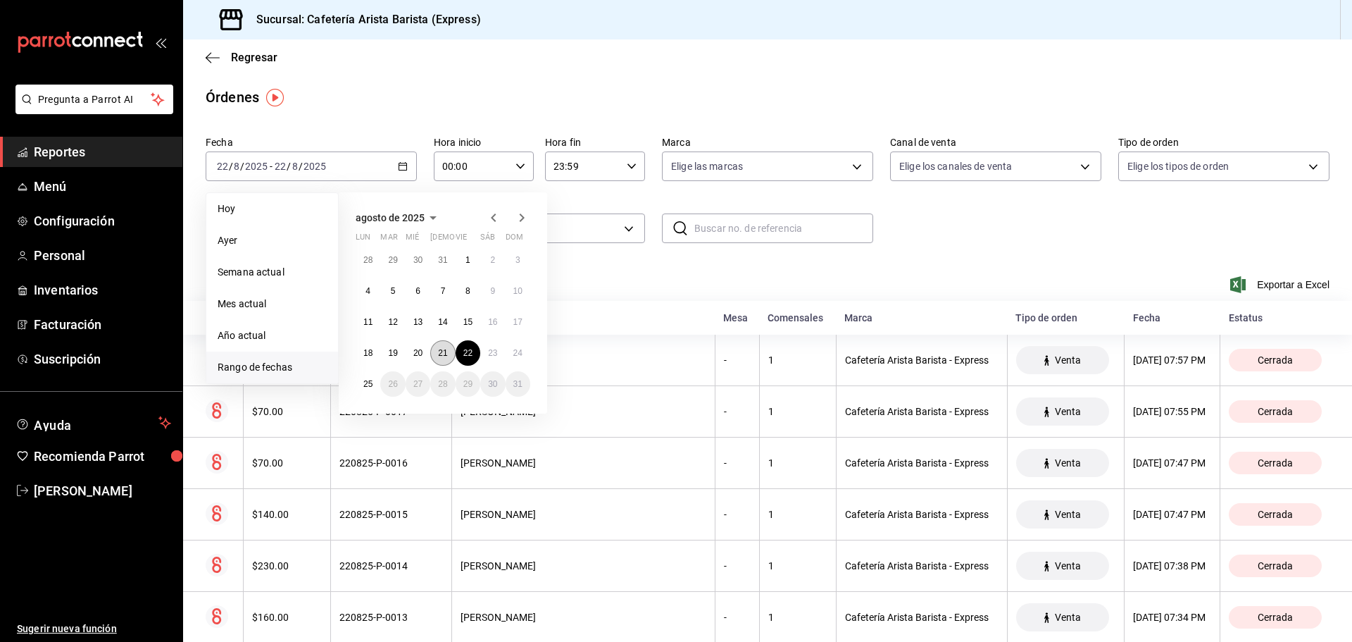
click at [444, 350] on abbr "21" at bounding box center [442, 353] width 9 height 10
click at [444, 351] on abbr "21" at bounding box center [442, 353] width 9 height 10
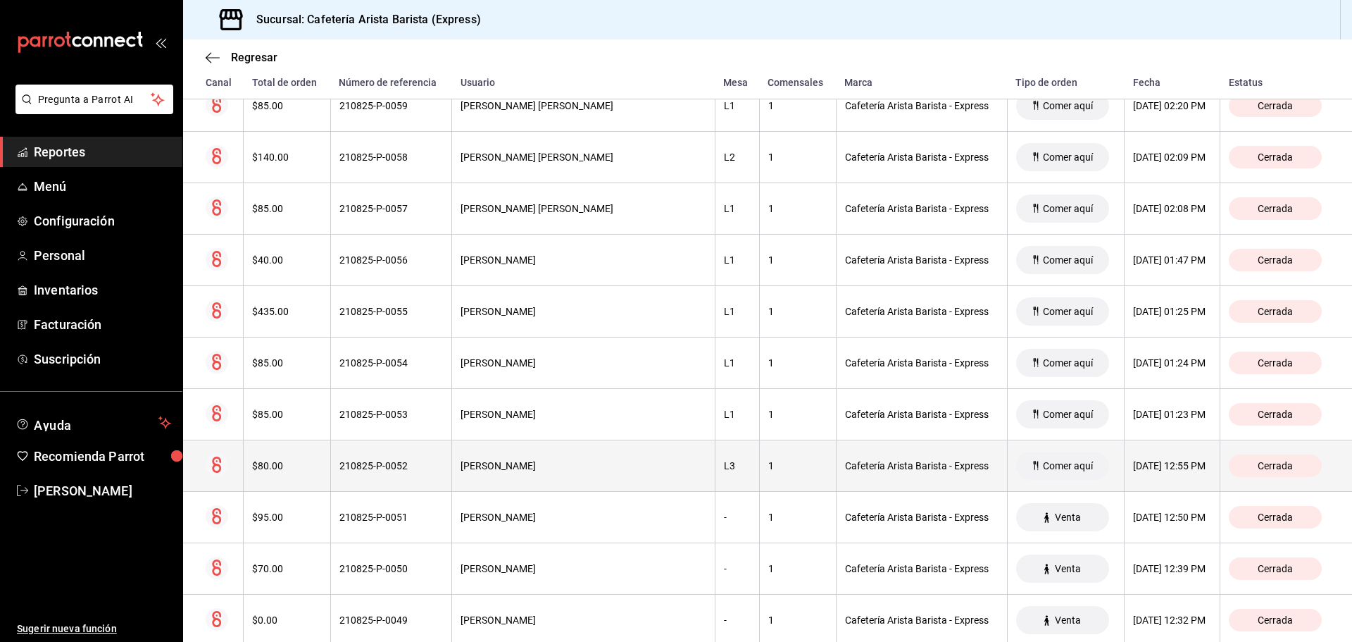
scroll to position [1857, 0]
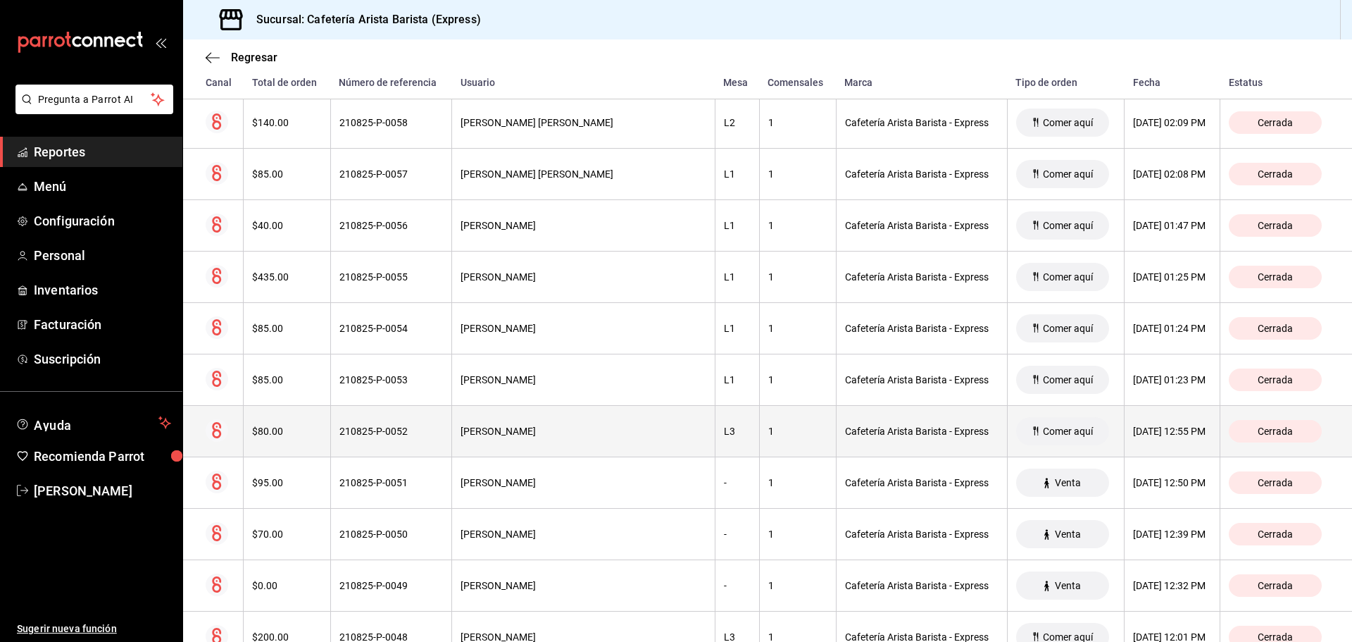
click at [1007, 437] on th "Comer aquí" at bounding box center [1066, 431] width 118 height 51
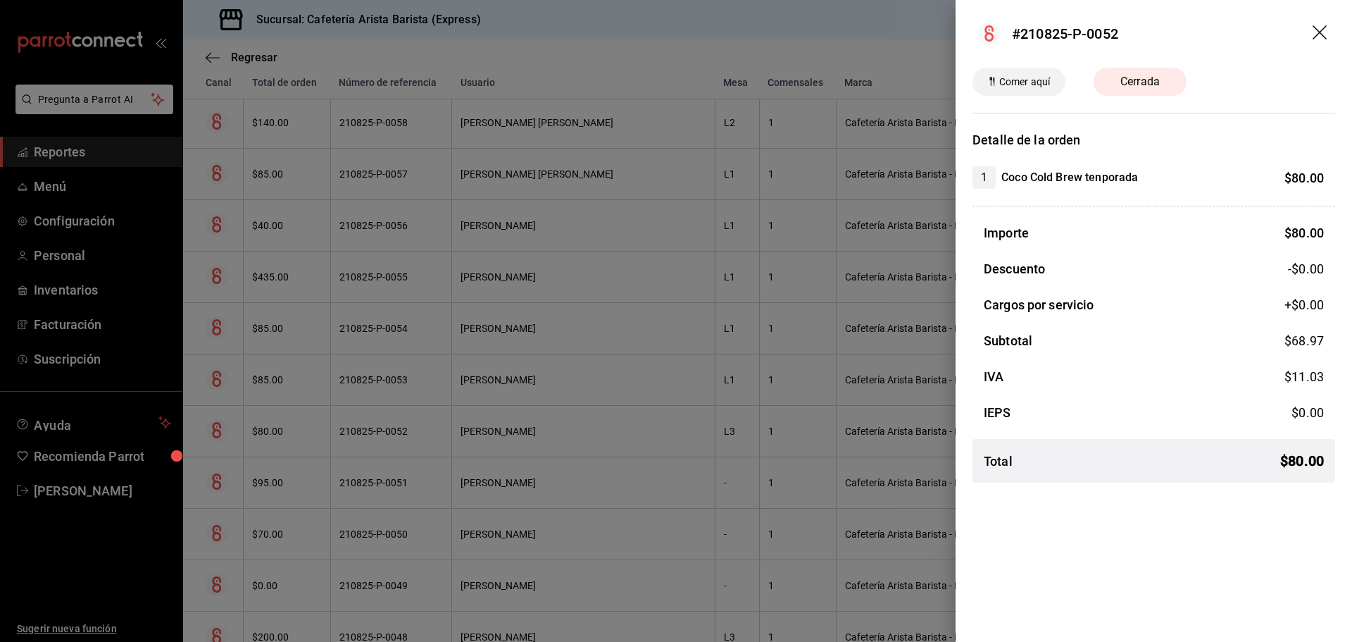
click at [589, 418] on div at bounding box center [676, 321] width 1352 height 642
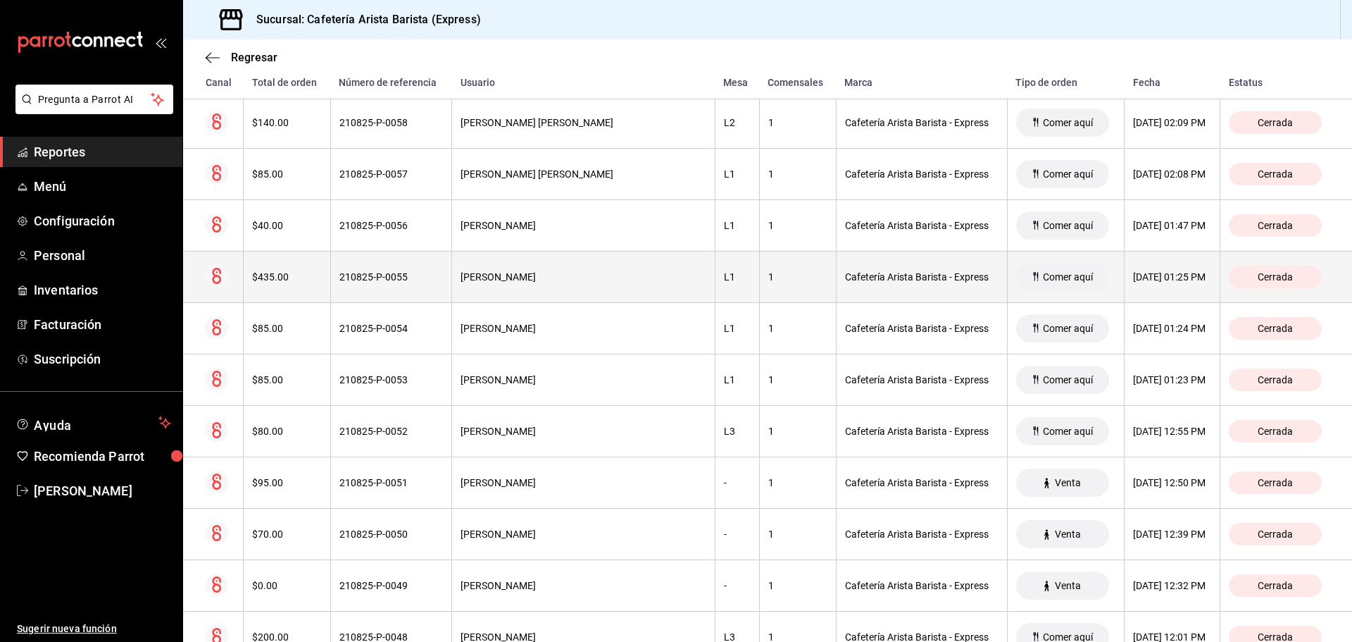
click at [475, 290] on th "[PERSON_NAME]" at bounding box center [583, 276] width 263 height 51
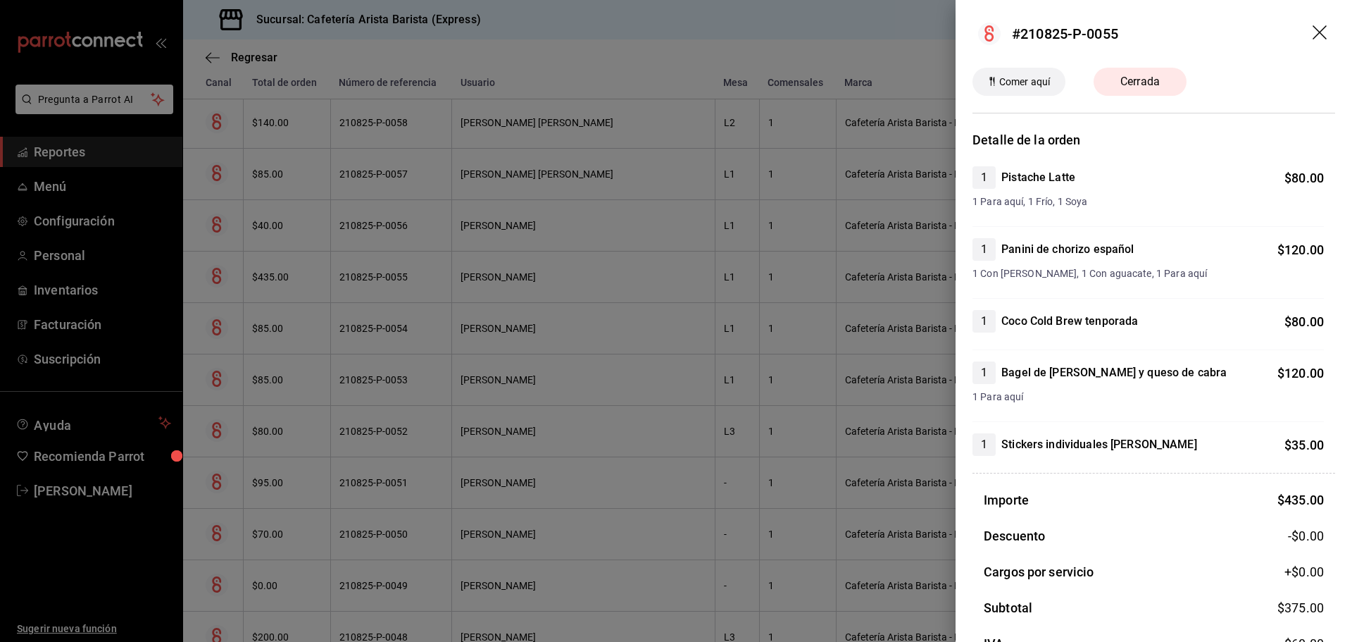
click at [475, 290] on div at bounding box center [676, 321] width 1352 height 642
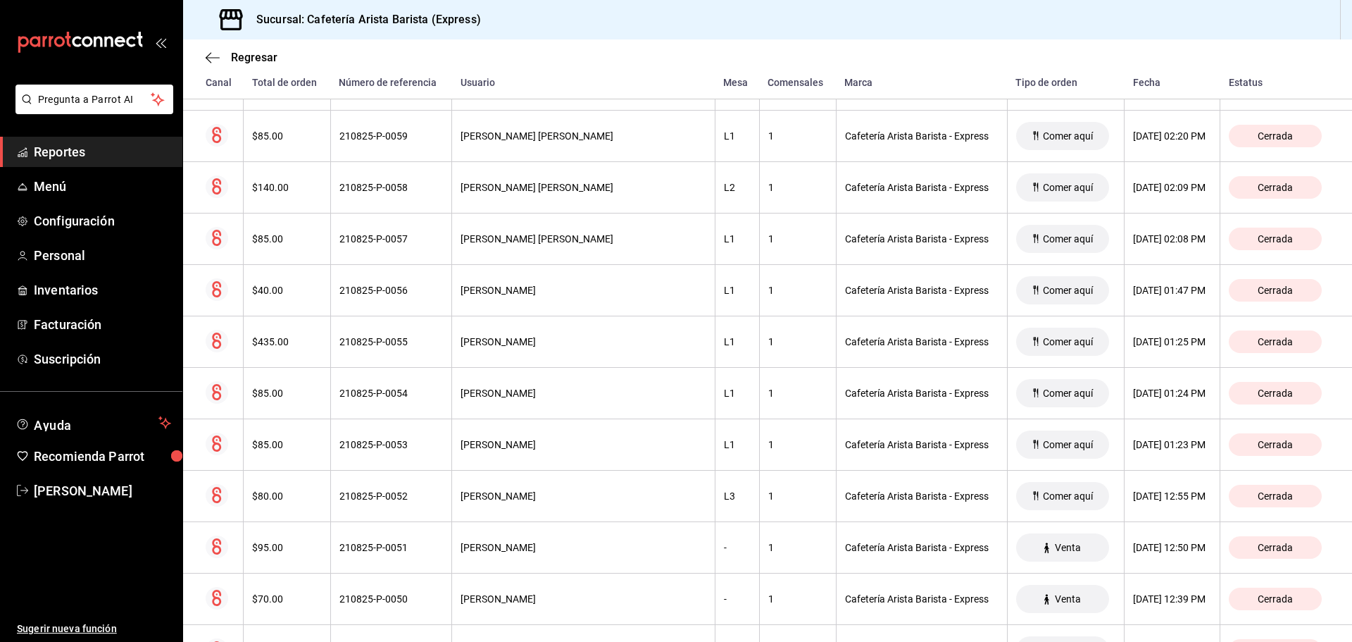
scroll to position [1787, 0]
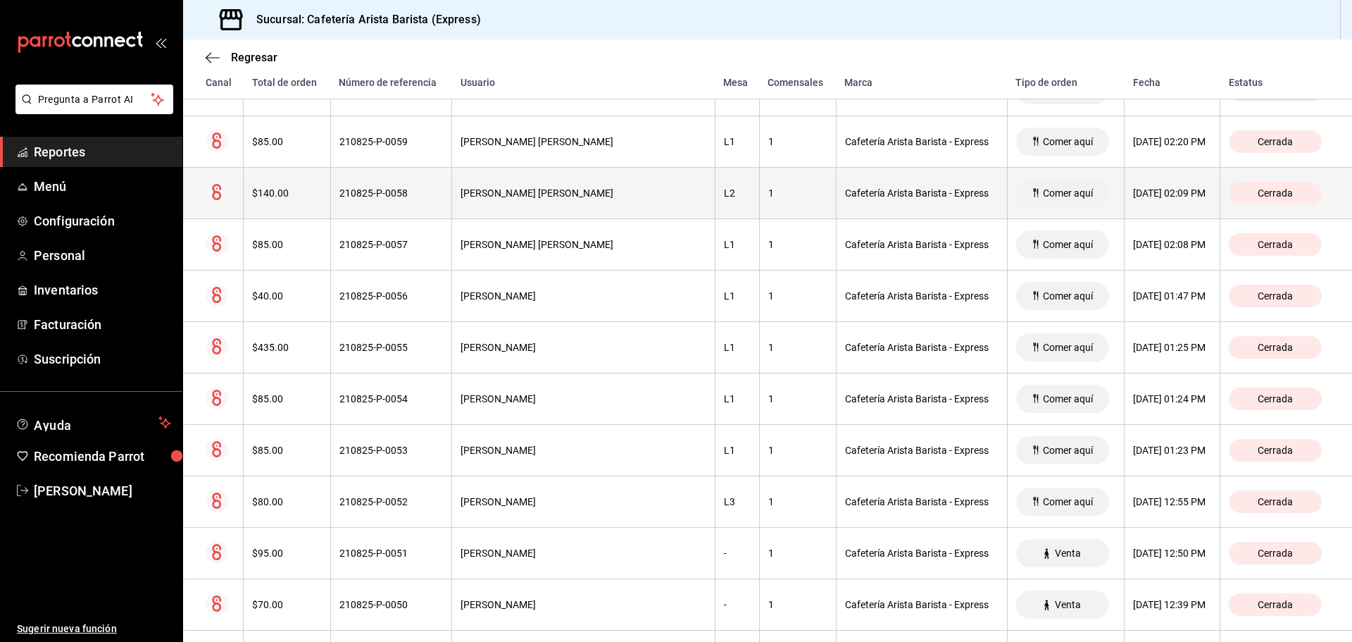
click at [432, 182] on th "210825-P-0058" at bounding box center [391, 193] width 122 height 51
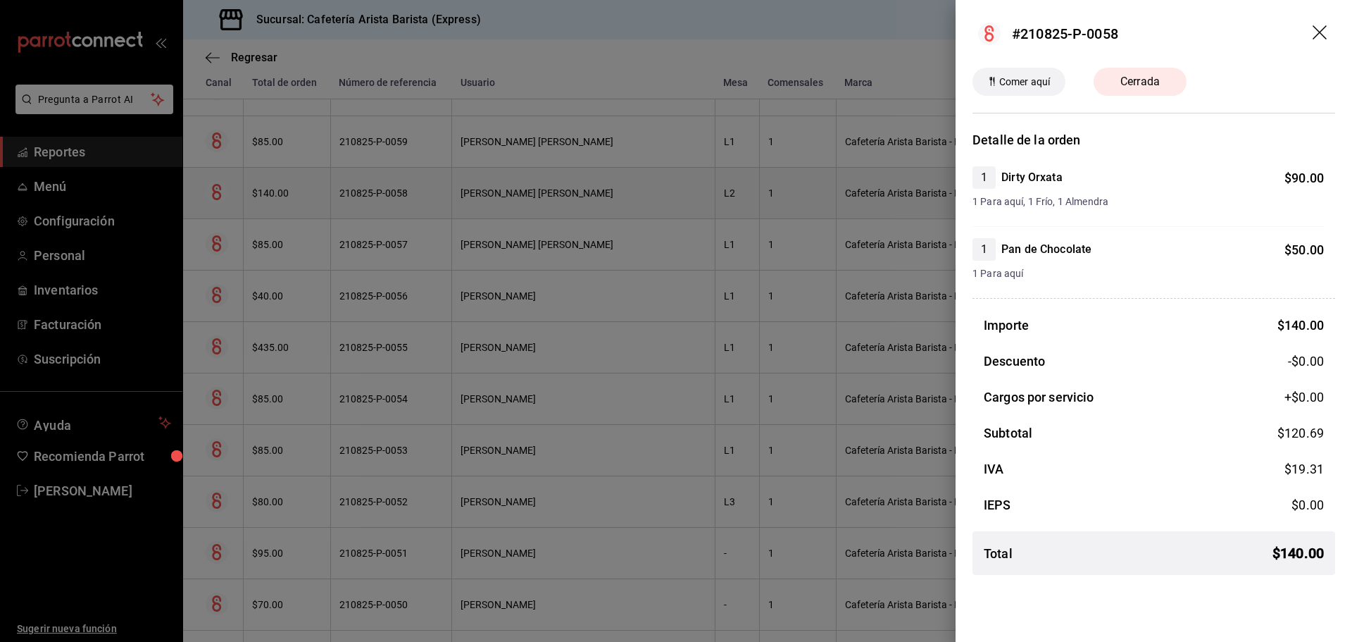
click at [432, 182] on div at bounding box center [676, 321] width 1352 height 642
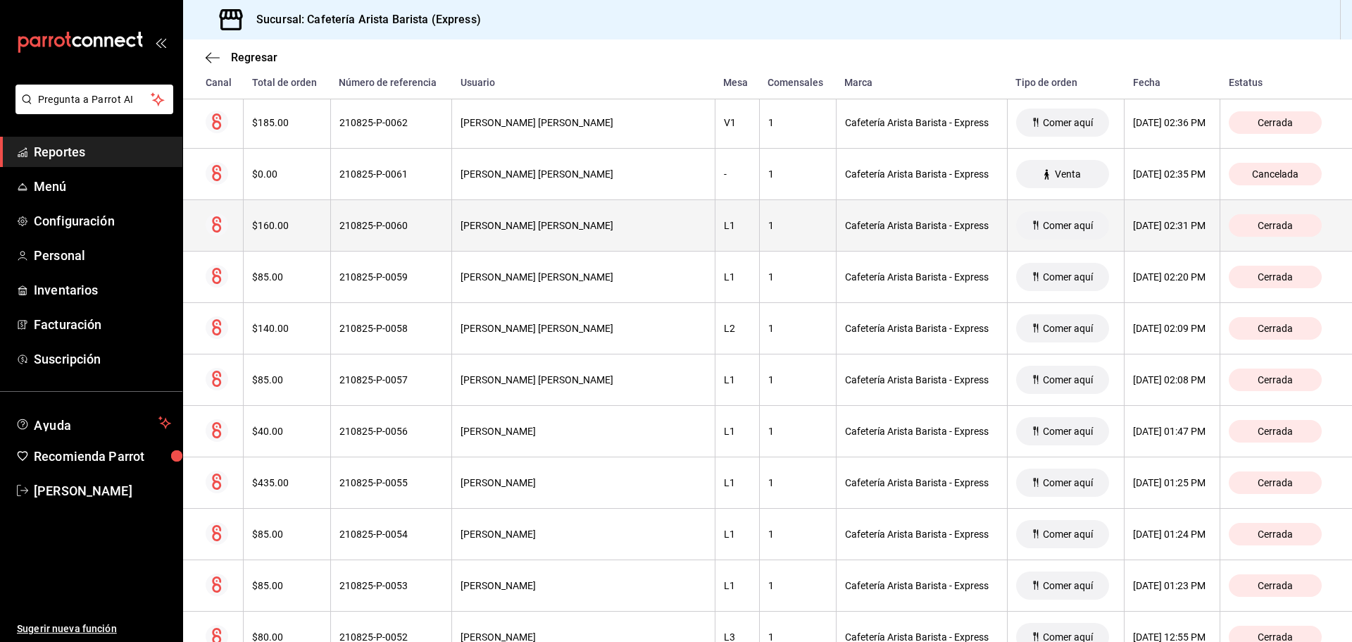
scroll to position [1646, 0]
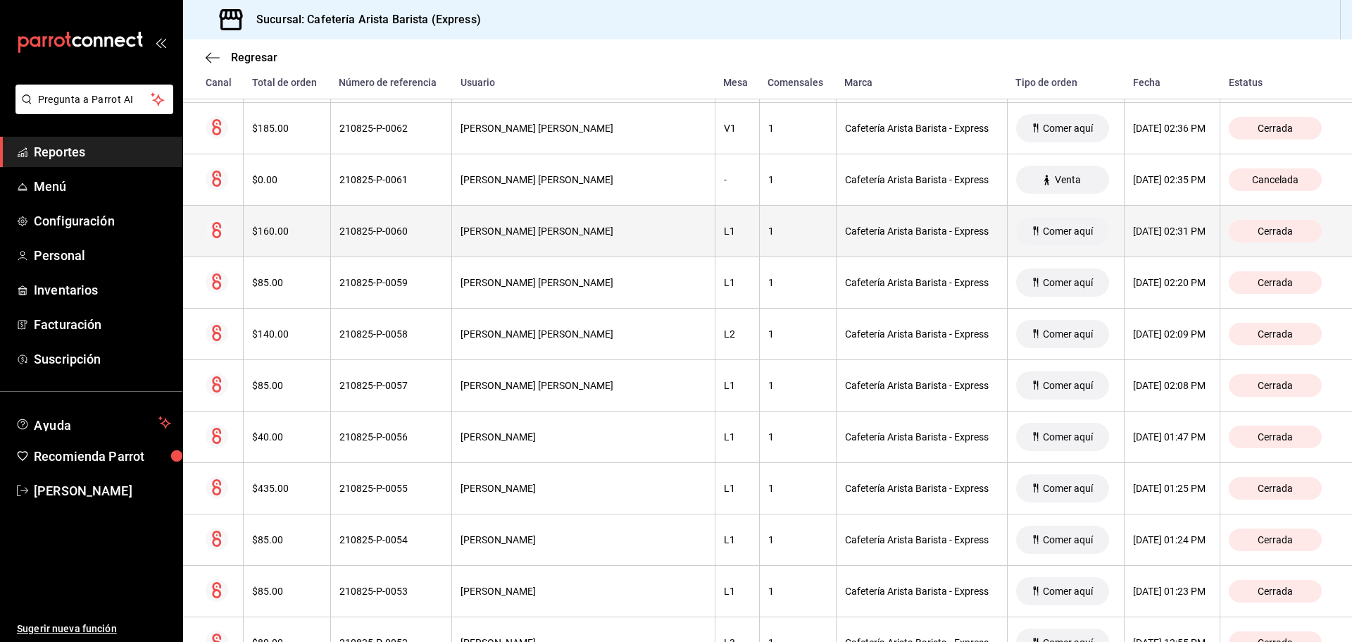
click at [443, 230] on div "210825-P-0060" at bounding box center [392, 230] width 104 height 11
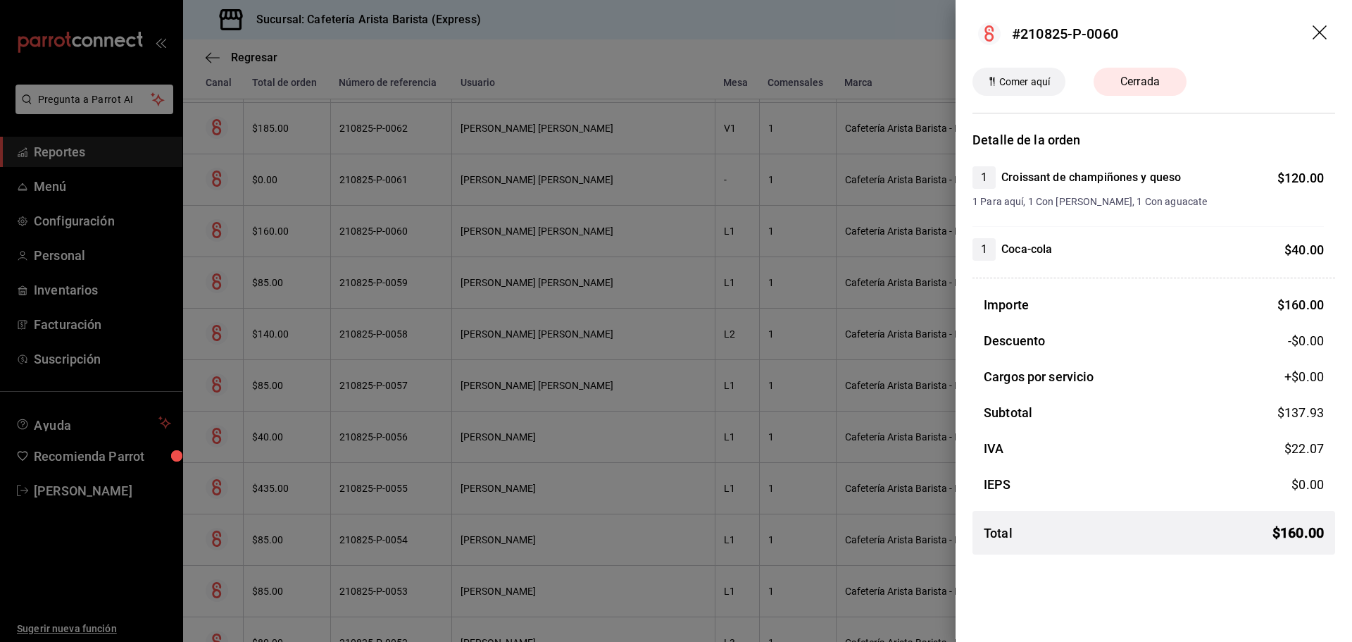
click at [443, 230] on div at bounding box center [676, 321] width 1352 height 642
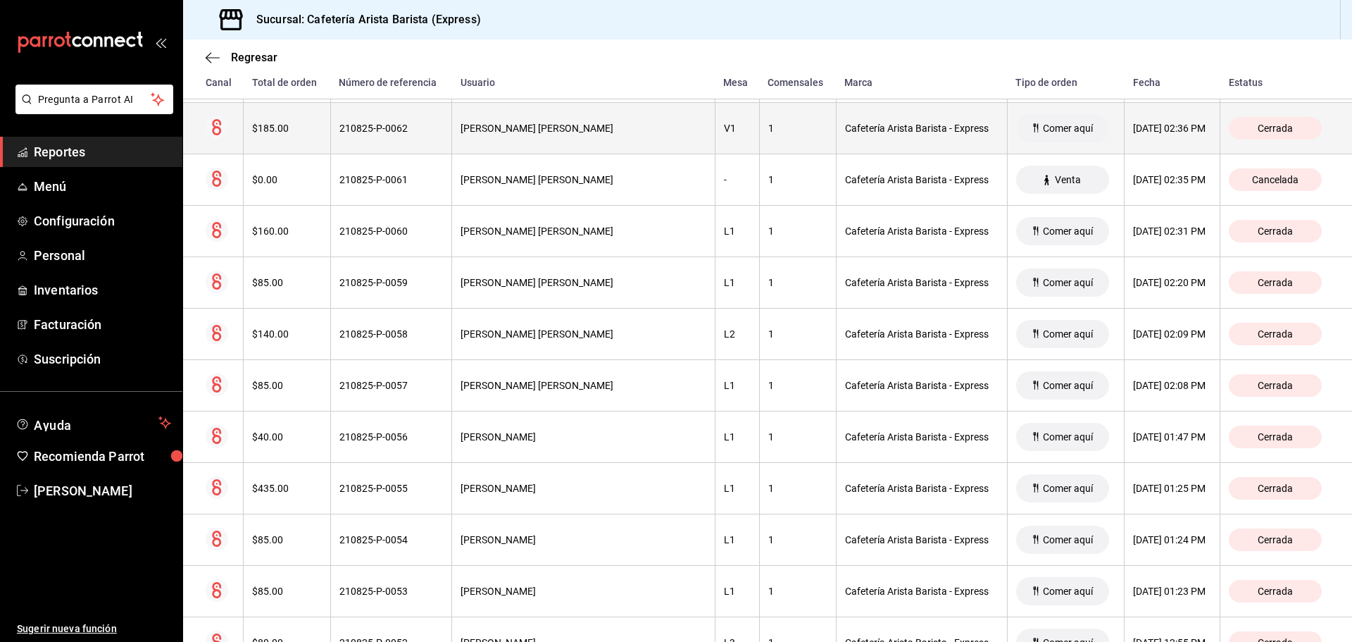
click at [443, 139] on th "210825-P-0062" at bounding box center [391, 128] width 122 height 51
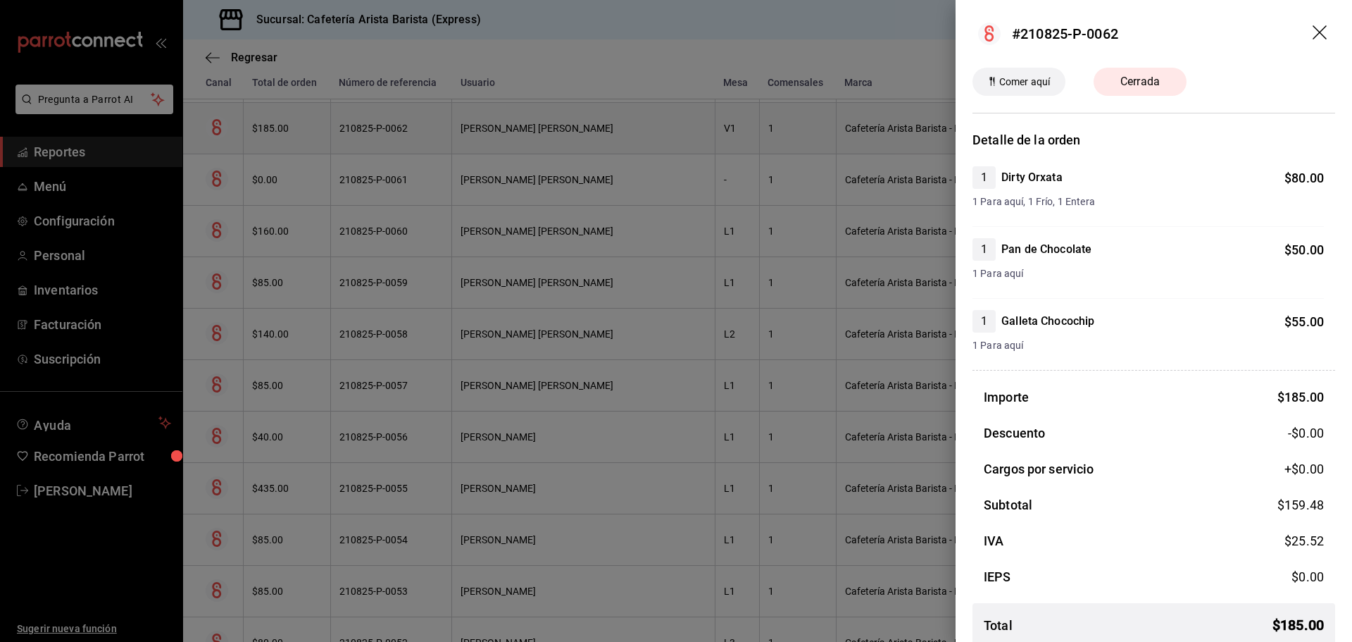
click at [443, 139] on div at bounding box center [676, 321] width 1352 height 642
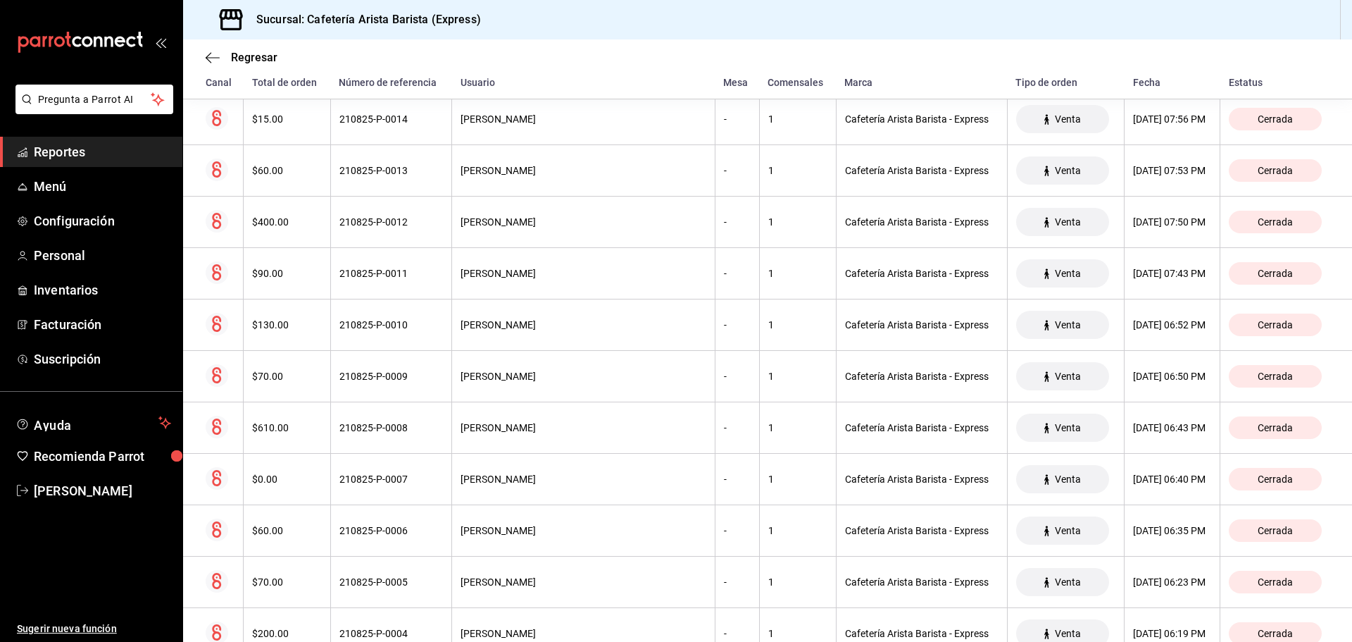
scroll to position [0, 0]
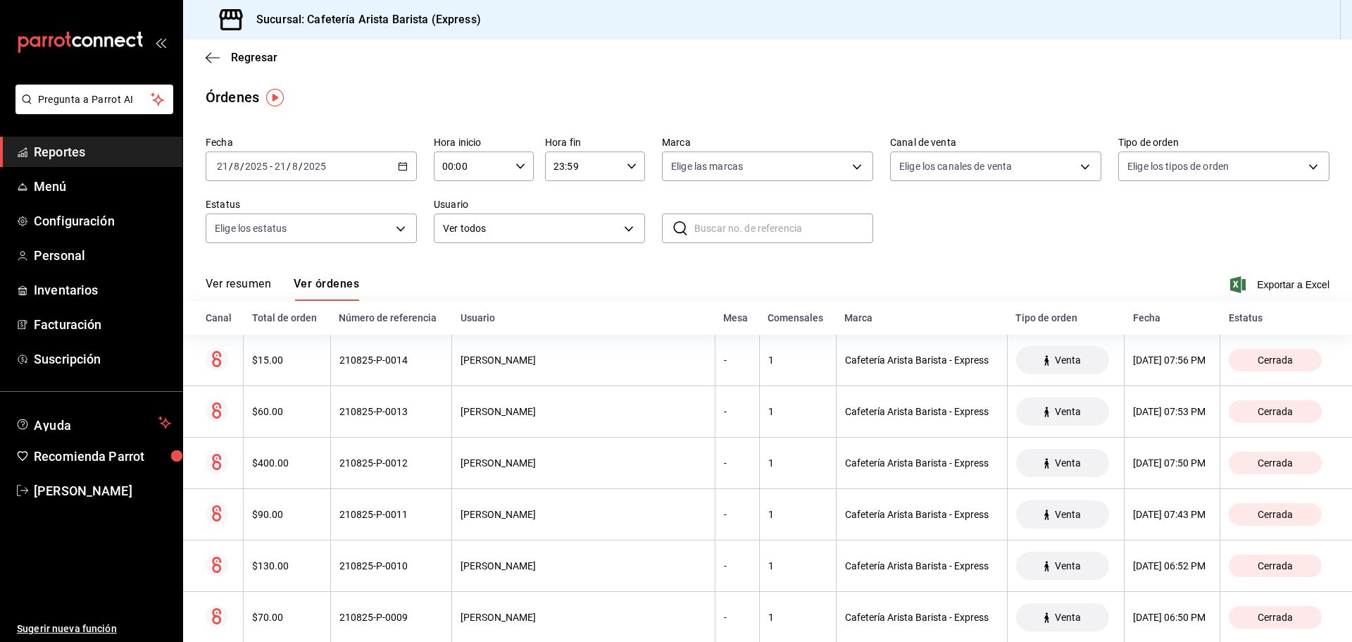
click at [1291, 275] on div "Ver resumen Ver órdenes Exportar a Excel" at bounding box center [768, 280] width 1124 height 41
click at [1295, 287] on span "Exportar a Excel" at bounding box center [1281, 284] width 97 height 17
click at [394, 161] on div "[DATE] [DATE] - [DATE] [DATE]" at bounding box center [311, 166] width 211 height 30
click at [404, 173] on div "[DATE] [DATE] - [DATE] [DATE]" at bounding box center [311, 166] width 211 height 30
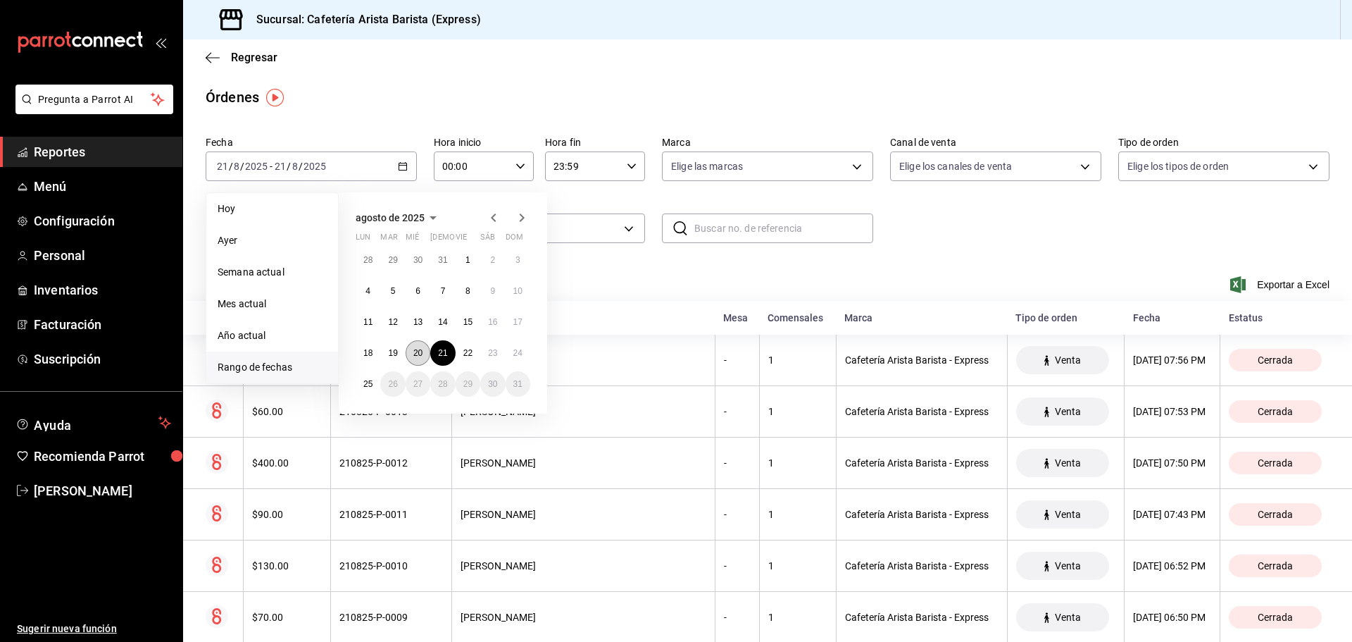
click at [419, 347] on button "20" at bounding box center [418, 352] width 25 height 25
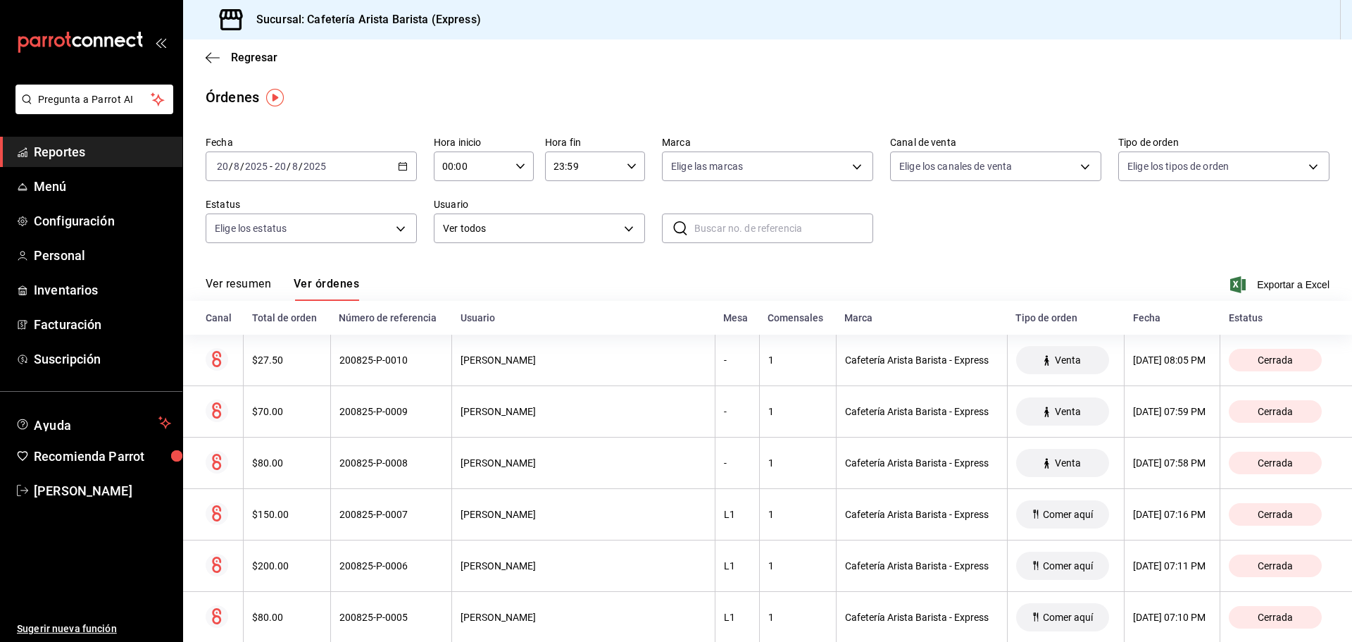
click at [402, 173] on div "[DATE] [DATE] - [DATE] [DATE]" at bounding box center [311, 166] width 211 height 30
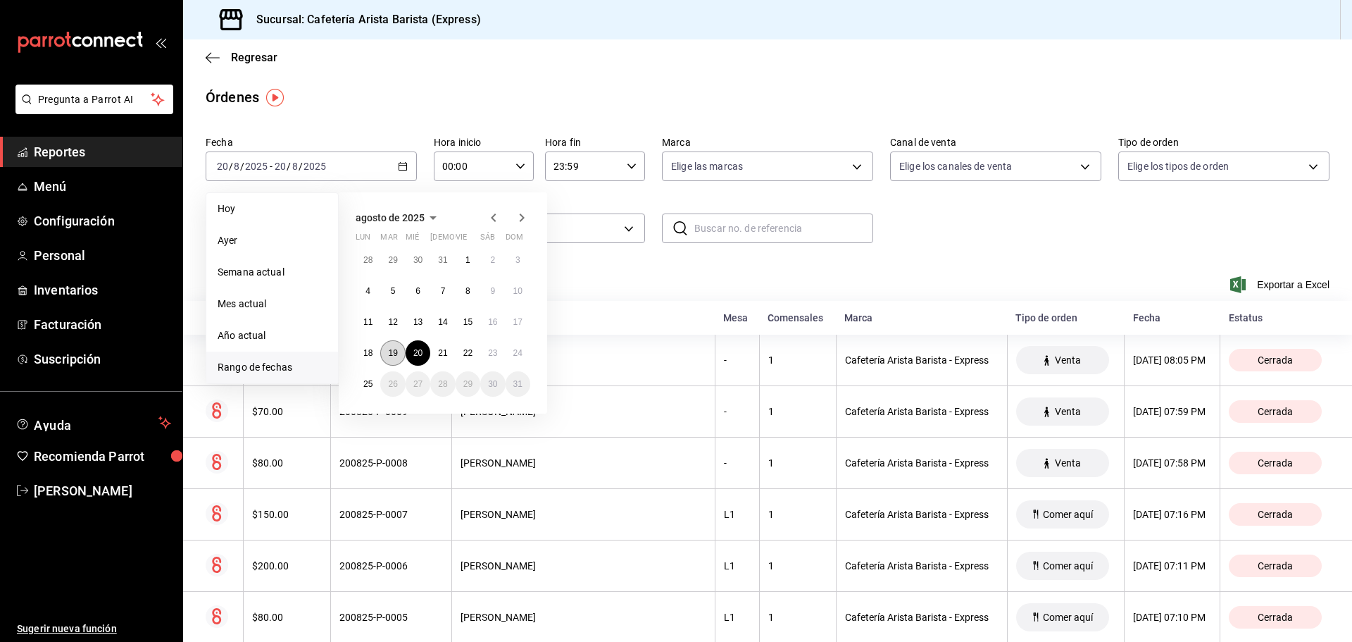
click at [396, 346] on button "19" at bounding box center [392, 352] width 25 height 25
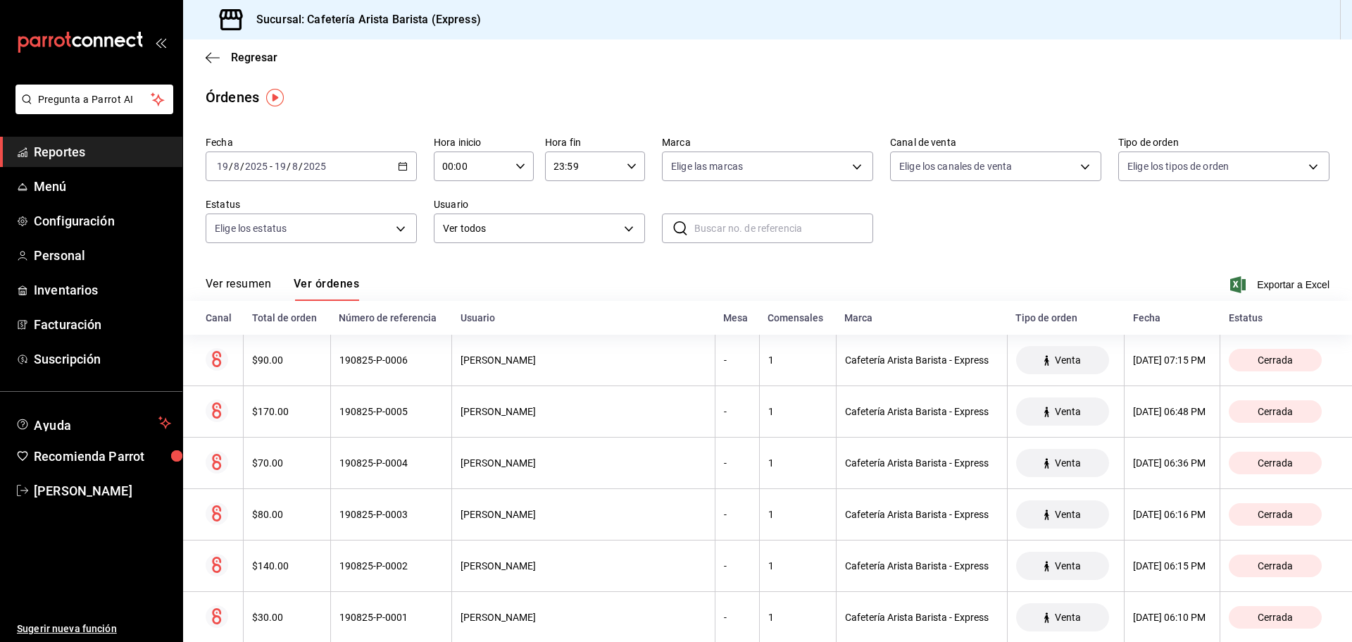
click at [1276, 282] on span "Exportar a Excel" at bounding box center [1281, 284] width 97 height 17
click at [399, 168] on icon "button" at bounding box center [403, 166] width 10 height 10
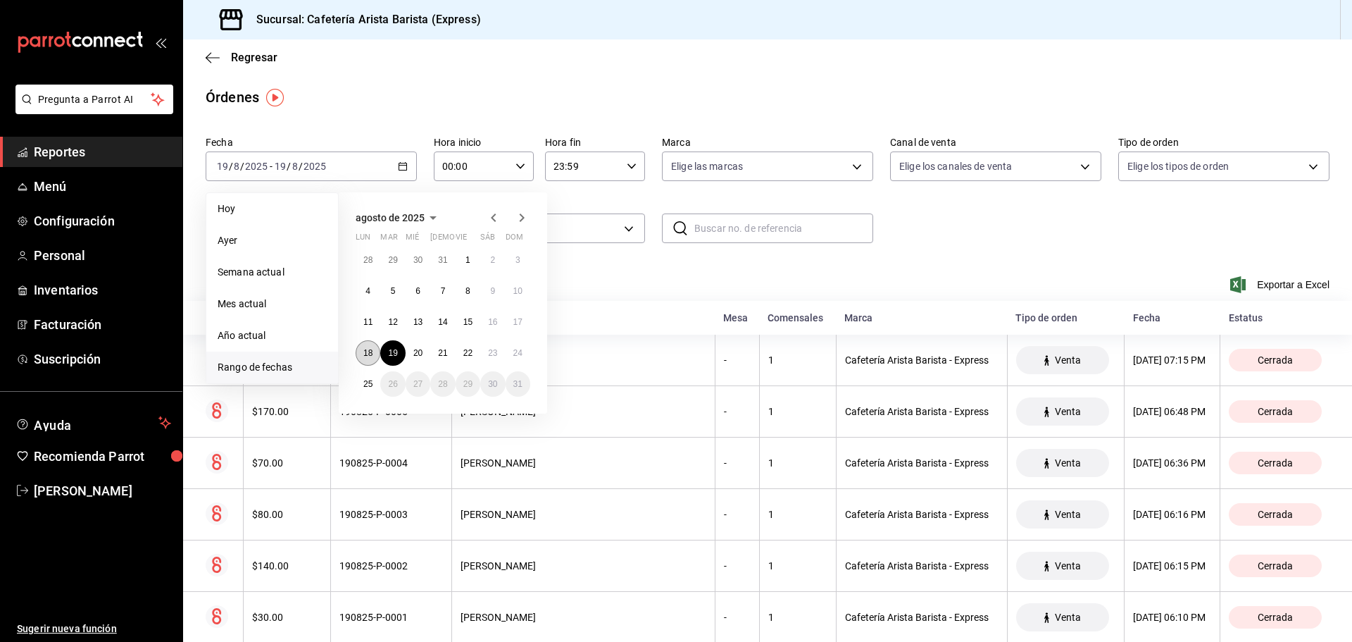
click at [369, 356] on abbr "18" at bounding box center [367, 353] width 9 height 10
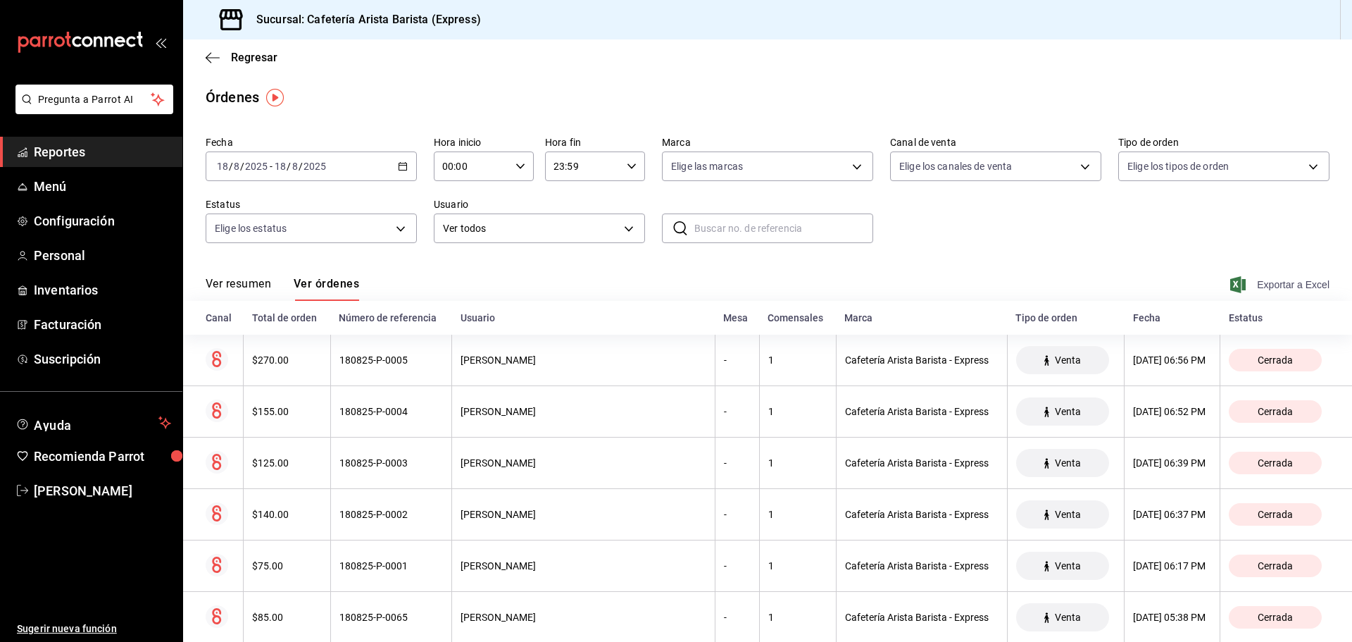
click at [1299, 280] on span "Exportar a Excel" at bounding box center [1281, 284] width 97 height 17
click at [399, 173] on div "[DATE] [DATE] - [DATE] [DATE]" at bounding box center [311, 166] width 211 height 30
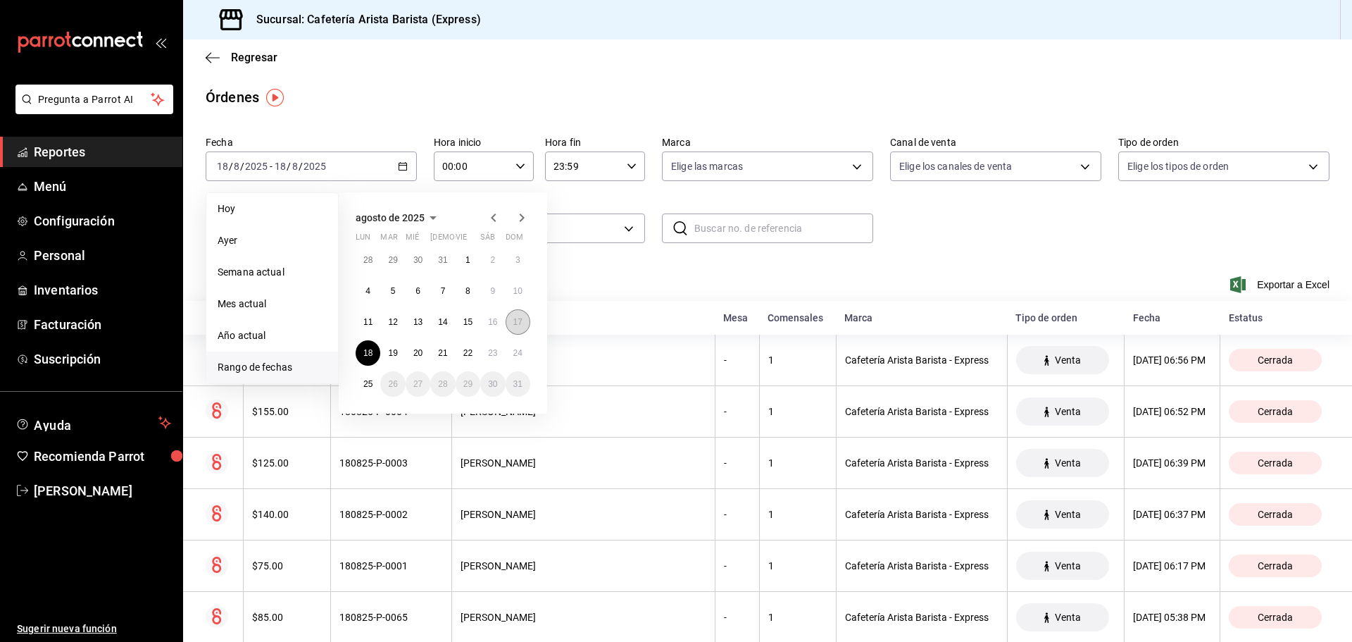
click at [511, 329] on button "17" at bounding box center [518, 321] width 25 height 25
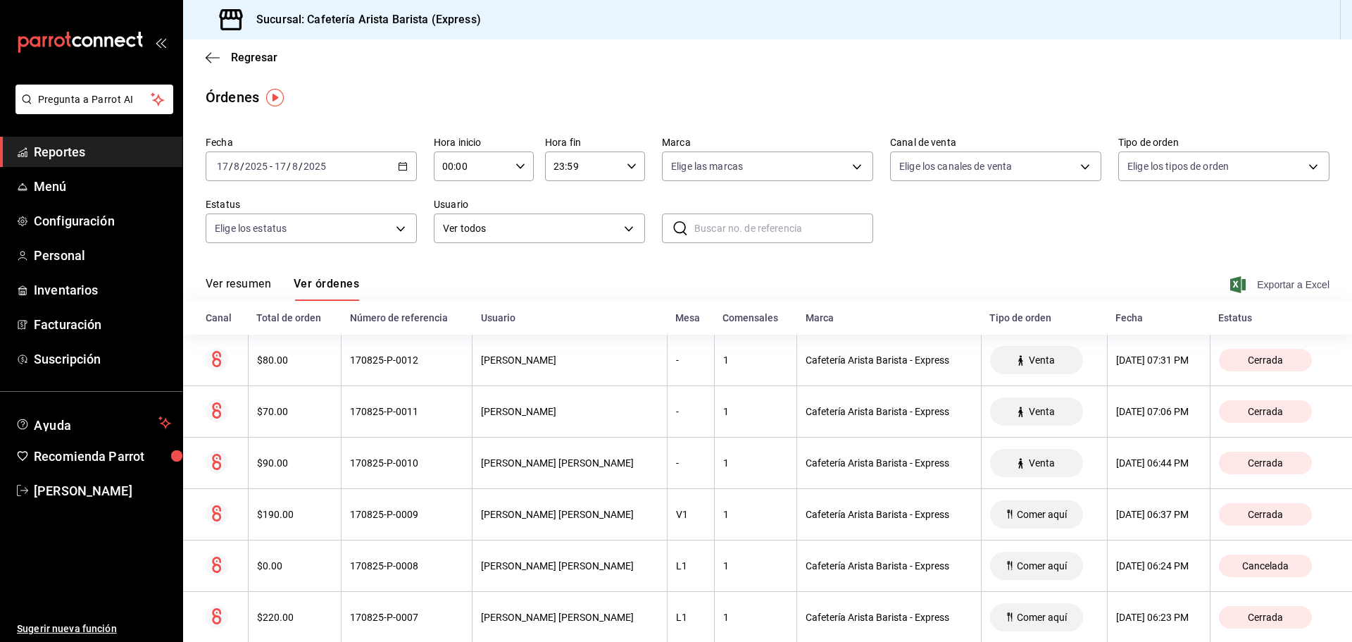
click at [1262, 285] on span "Exportar a Excel" at bounding box center [1281, 284] width 97 height 17
drag, startPoint x: 423, startPoint y: 166, endPoint x: 405, endPoint y: 166, distance: 17.6
click at [422, 166] on div "Fecha [DATE] [DATE] - [DATE] [DATE] Hora inicio 00:00 Hora inicio Hora fin 23:5…" at bounding box center [768, 195] width 1124 height 130
click at [405, 166] on \(Stroke\) "button" at bounding box center [403, 167] width 8 height 8
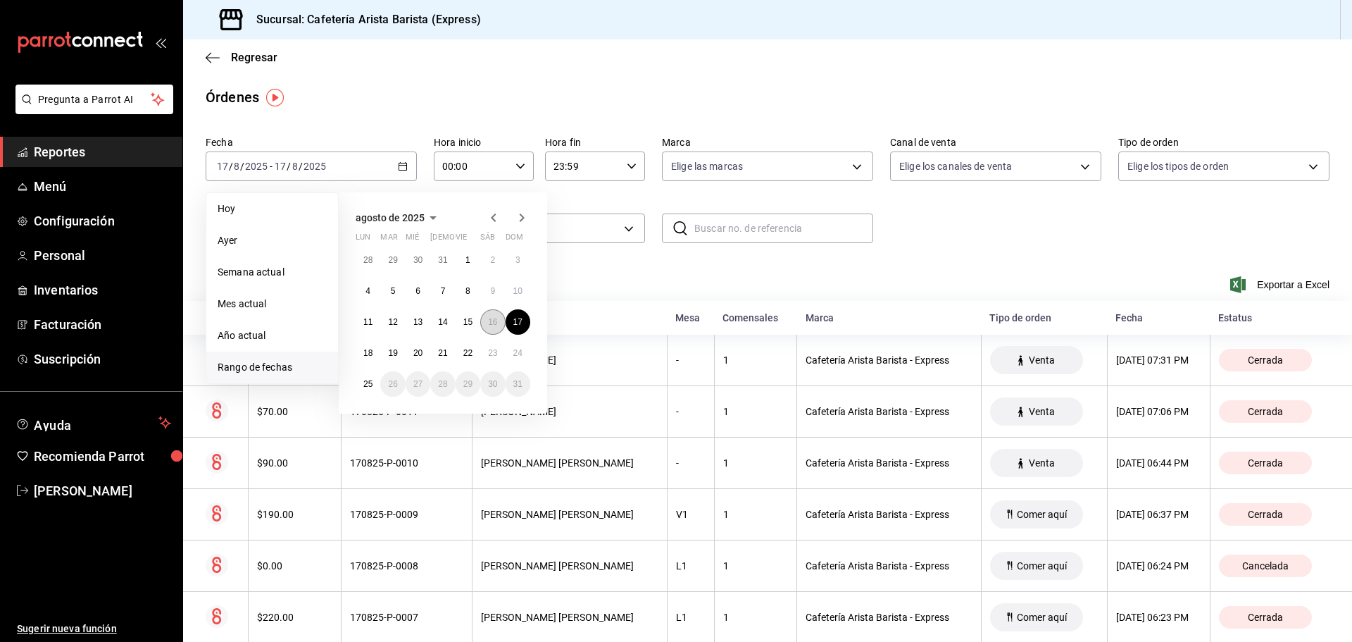
click at [492, 323] on abbr "16" at bounding box center [492, 322] width 9 height 10
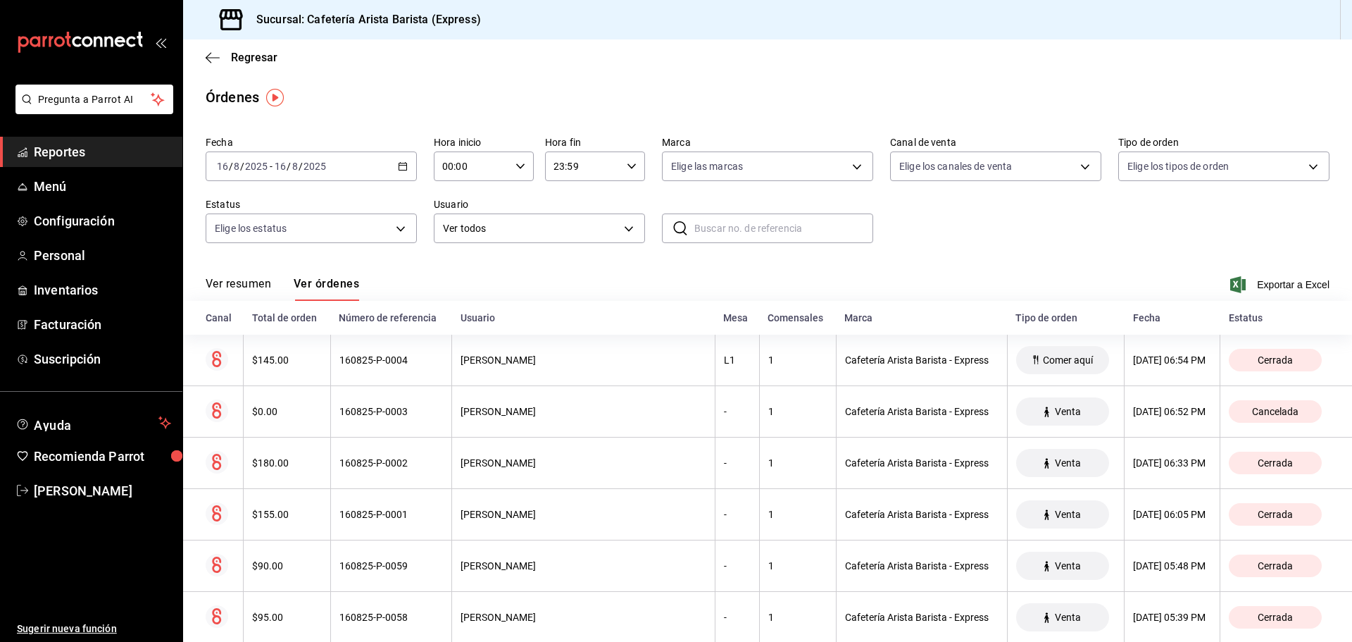
click at [1250, 284] on span "Exportar a Excel" at bounding box center [1281, 284] width 97 height 17
click at [402, 167] on icon "button" at bounding box center [403, 166] width 10 height 10
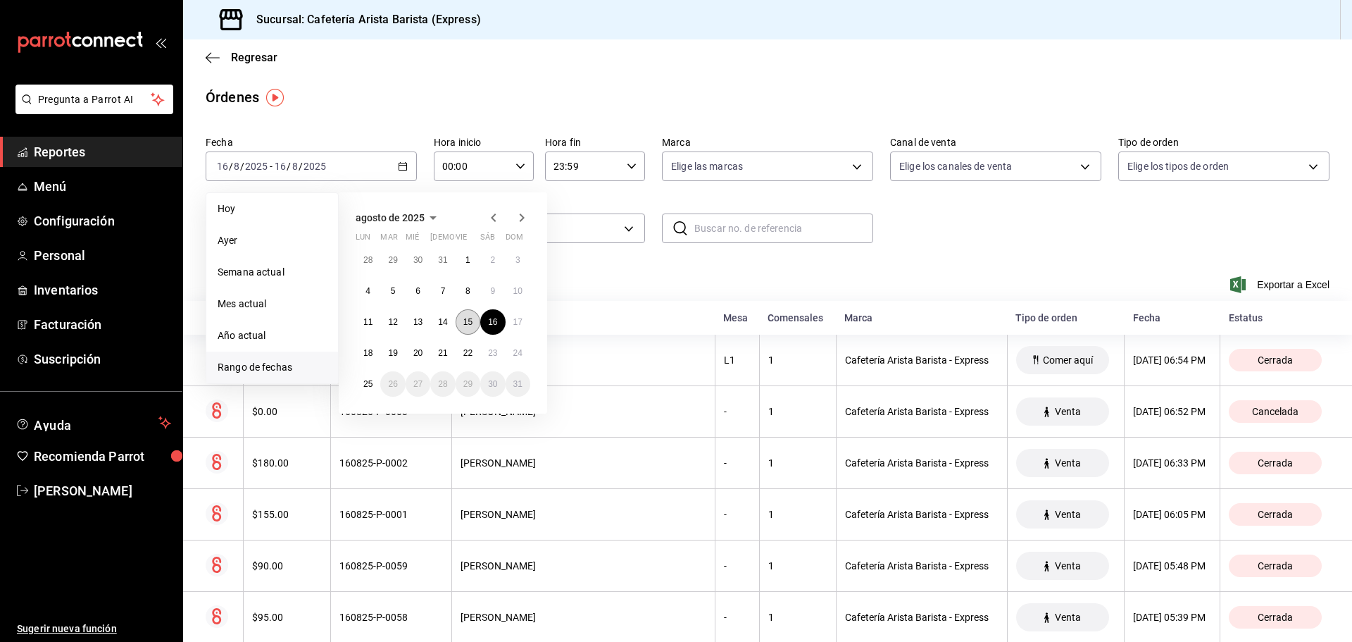
click at [465, 321] on abbr "15" at bounding box center [467, 322] width 9 height 10
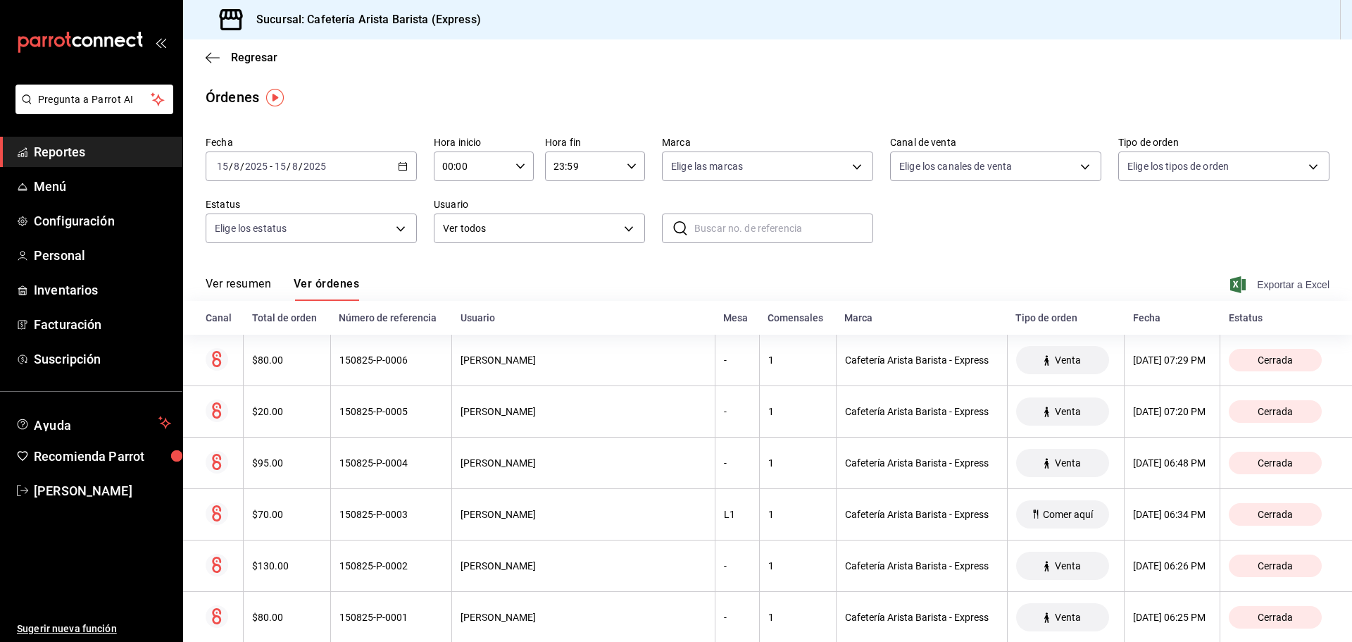
click at [1305, 285] on span "Exportar a Excel" at bounding box center [1281, 284] width 97 height 17
click at [399, 170] on \(Stroke\) "button" at bounding box center [403, 167] width 8 height 8
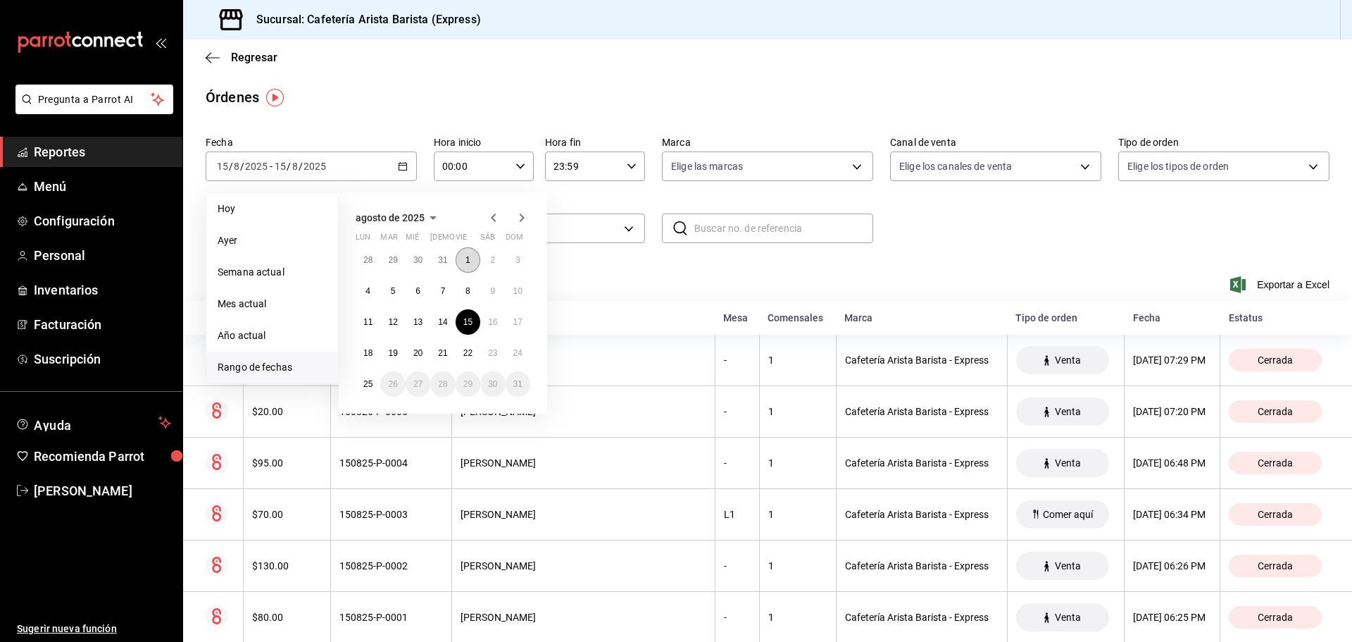
click at [475, 261] on button "1" at bounding box center [468, 259] width 25 height 25
click at [368, 376] on button "25" at bounding box center [368, 383] width 25 height 25
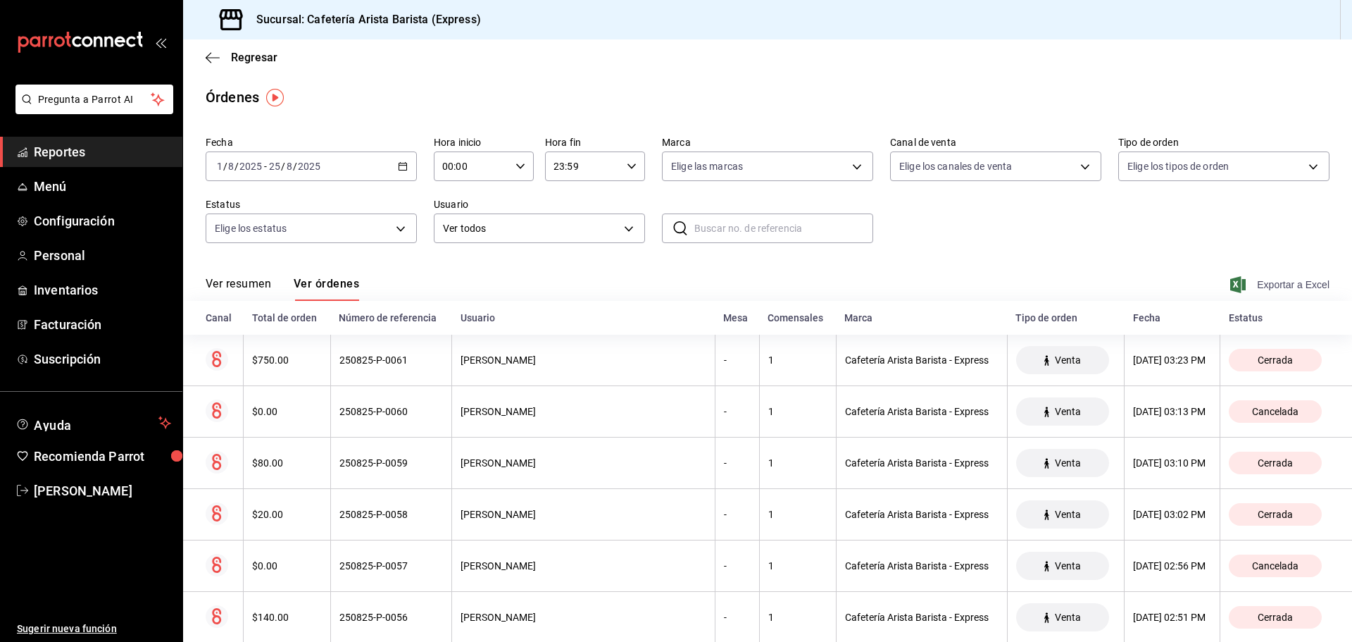
click at [1281, 286] on span "Exportar a Excel" at bounding box center [1281, 284] width 97 height 17
